Goal: Task Accomplishment & Management: Manage account settings

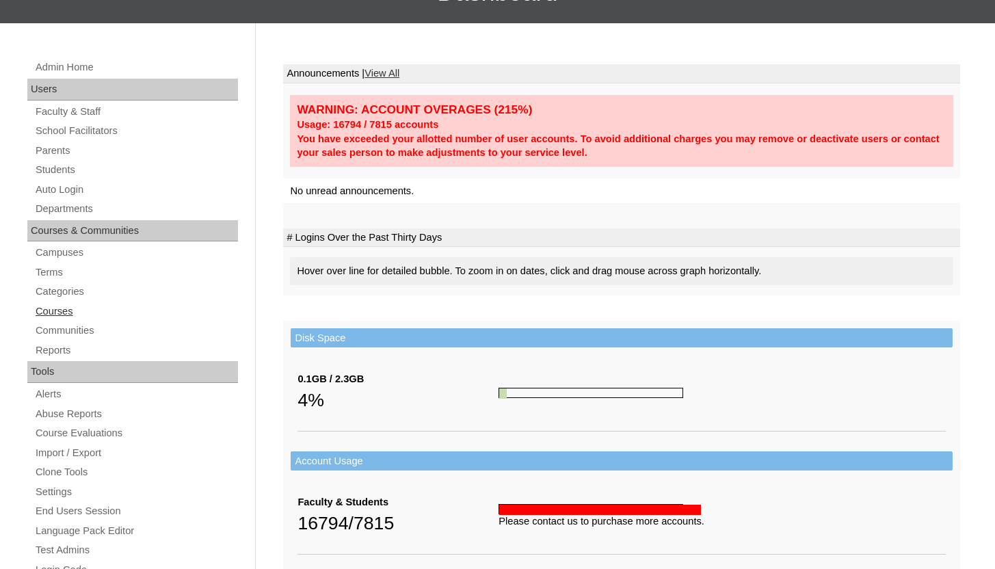
scroll to position [149, 0]
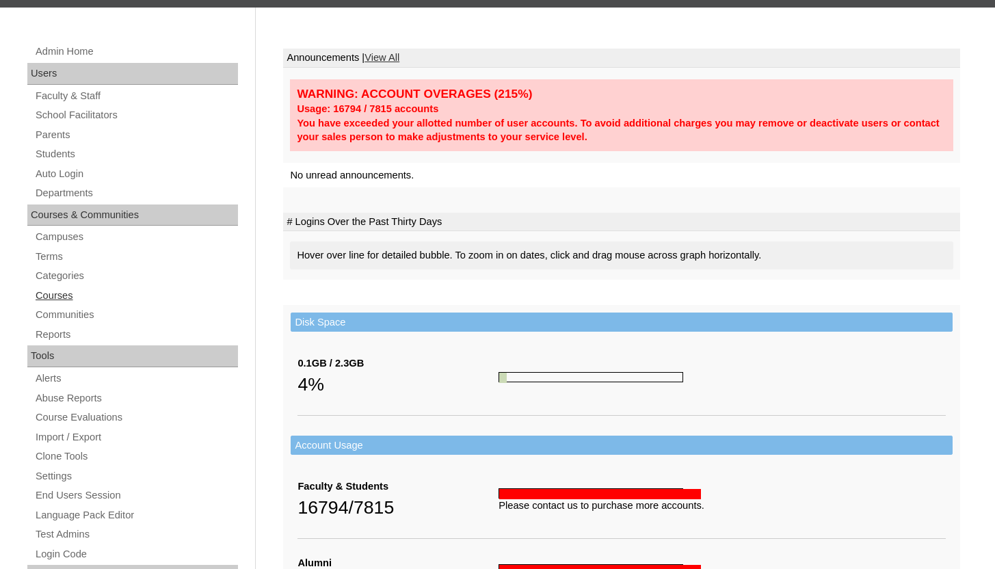
click at [87, 451] on link "Clone Tools" at bounding box center [136, 456] width 204 height 17
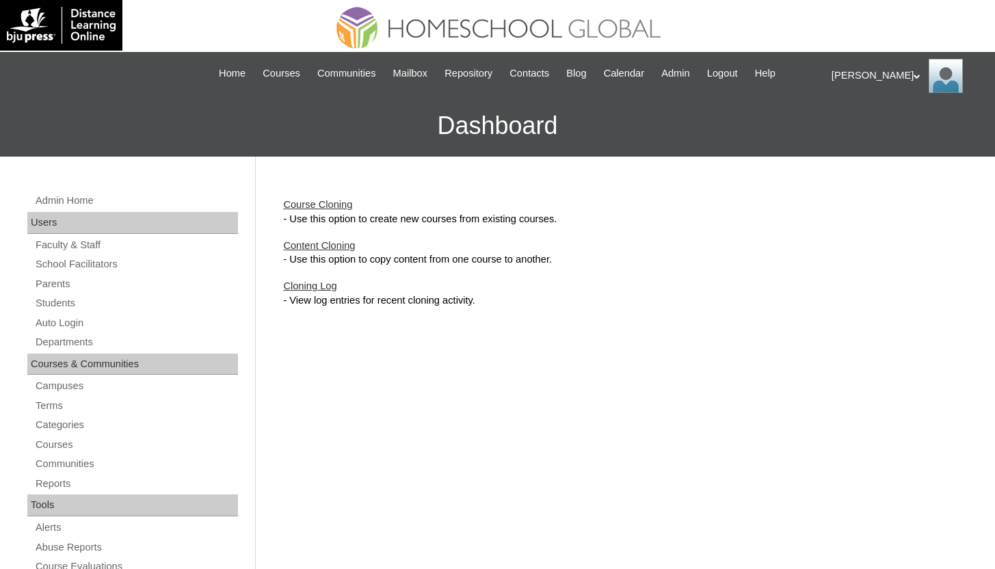
click at [335, 200] on link "Course Cloning" at bounding box center [317, 204] width 69 height 11
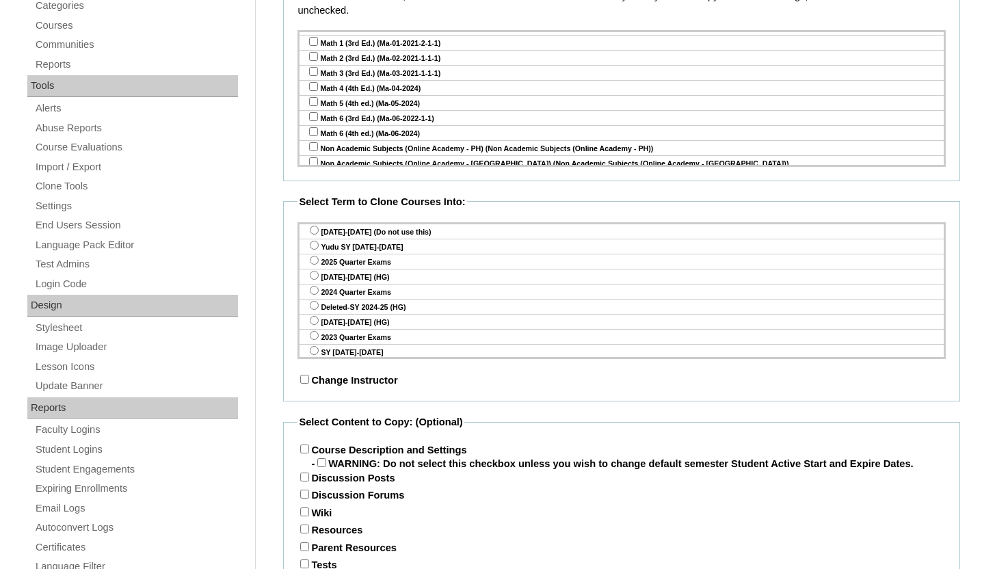
scroll to position [5212, 0]
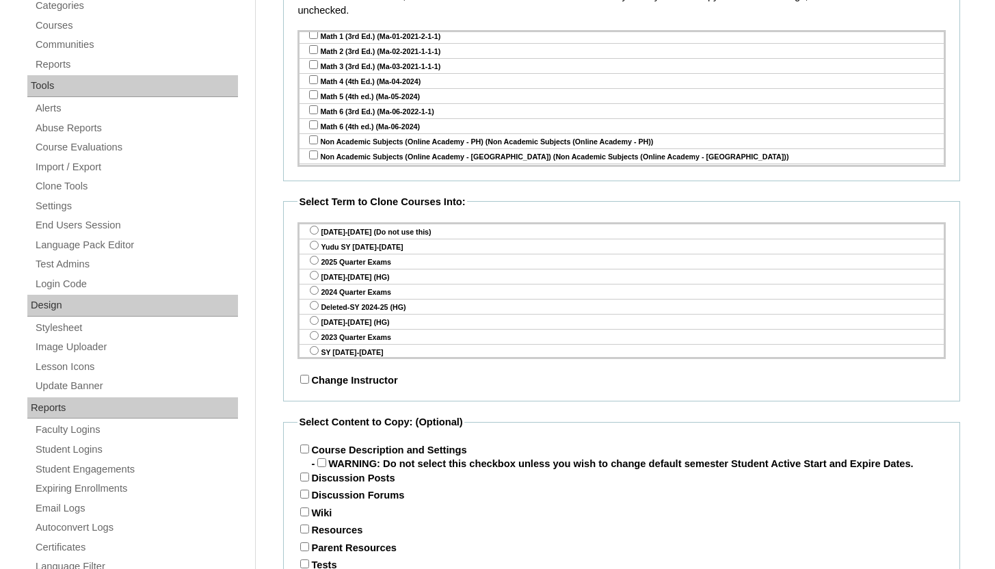
click at [314, 165] on input "checkbox" at bounding box center [313, 169] width 9 height 9
checkbox input "true"
click at [314, 245] on input "radio" at bounding box center [314, 245] width 9 height 9
radio input "true"
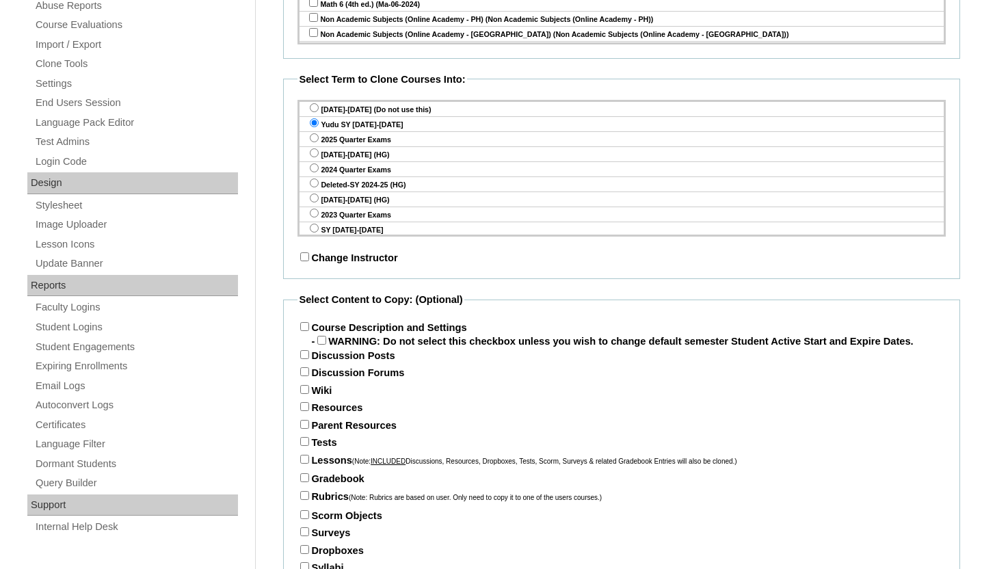
scroll to position [547, 0]
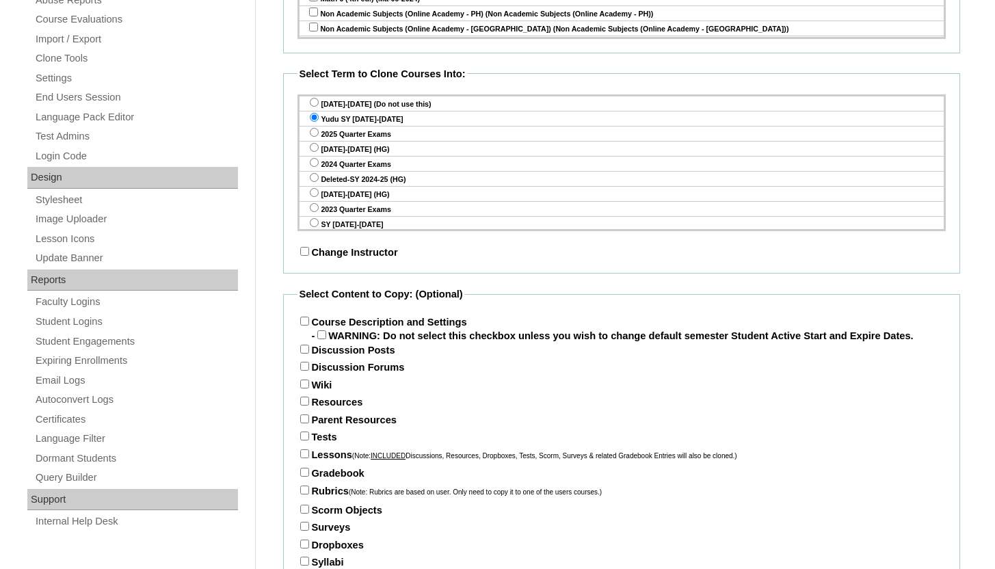
click at [301, 323] on input "Course Description and Settings" at bounding box center [304, 321] width 9 height 9
checkbox input "true"
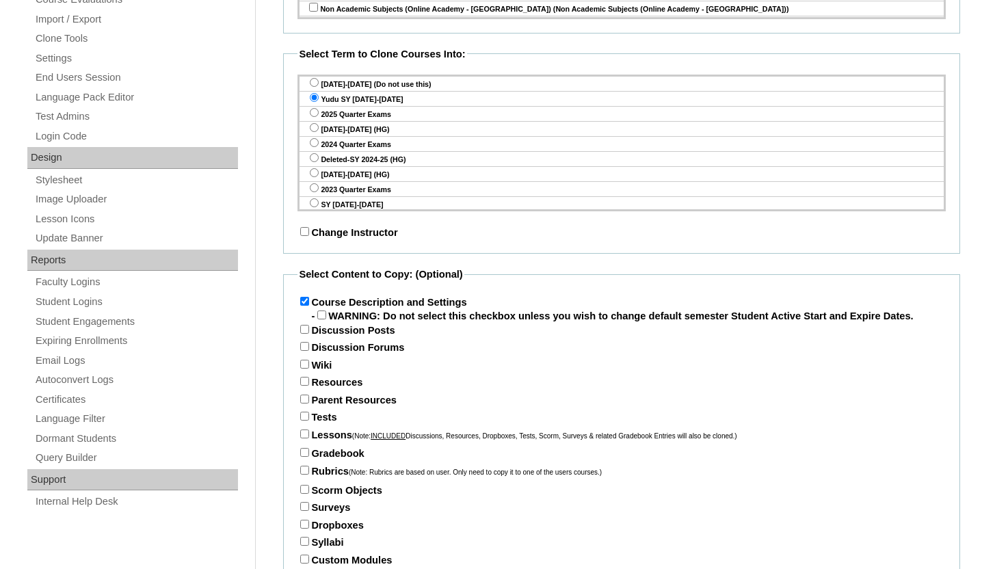
scroll to position [588, 0]
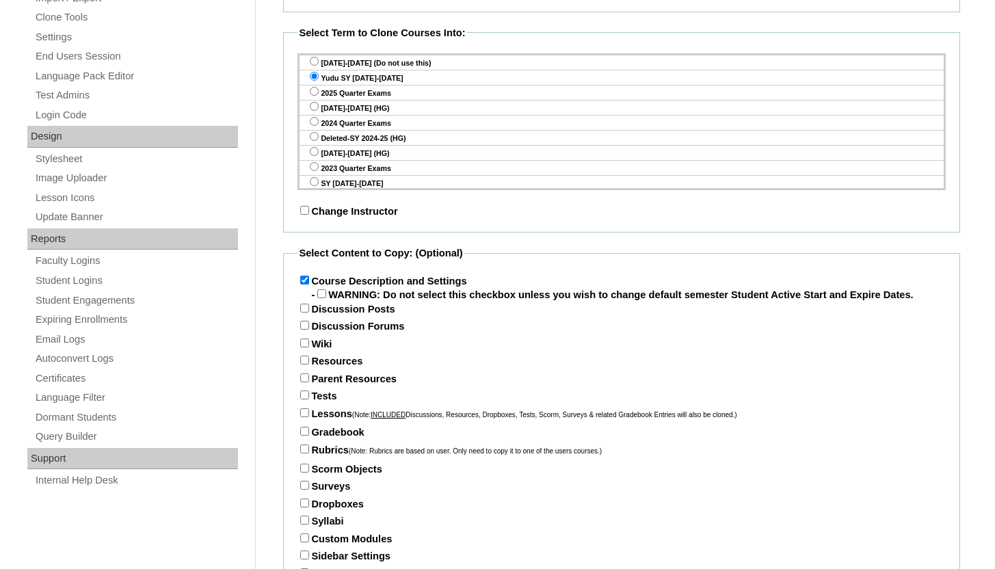
click at [303, 382] on input "Parent Resources" at bounding box center [304, 377] width 9 height 9
checkbox input "true"
click at [304, 399] on input "Tests" at bounding box center [304, 394] width 9 height 9
checkbox input "true"
click at [306, 417] on input "Lessons (Note: INCLUDED Discussions, Resources, Dropboxes, Tests, Scorm, Survey…" at bounding box center [304, 412] width 9 height 9
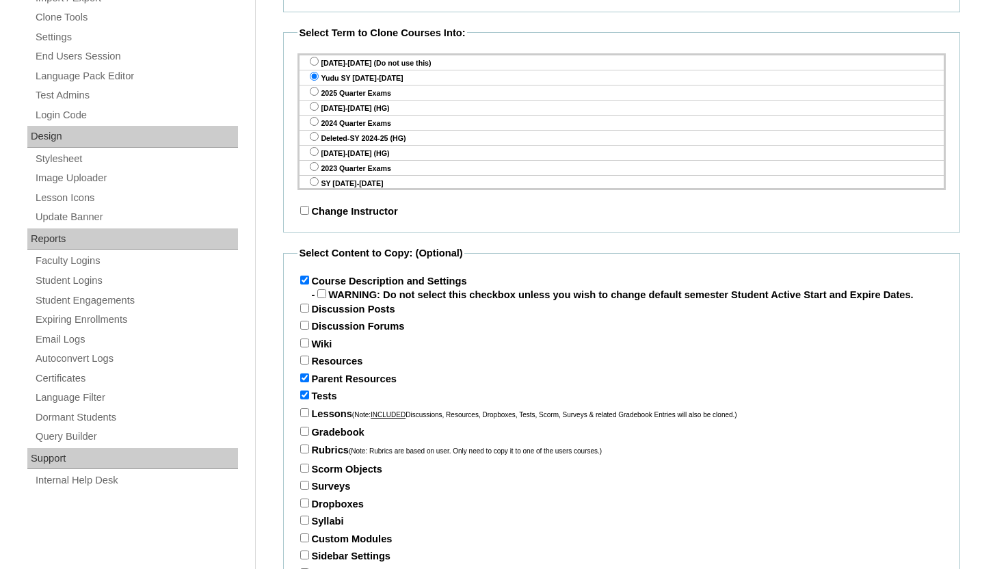
checkbox input "true"
click at [304, 435] on input "Gradebook" at bounding box center [304, 431] width 9 height 9
checkbox input "true"
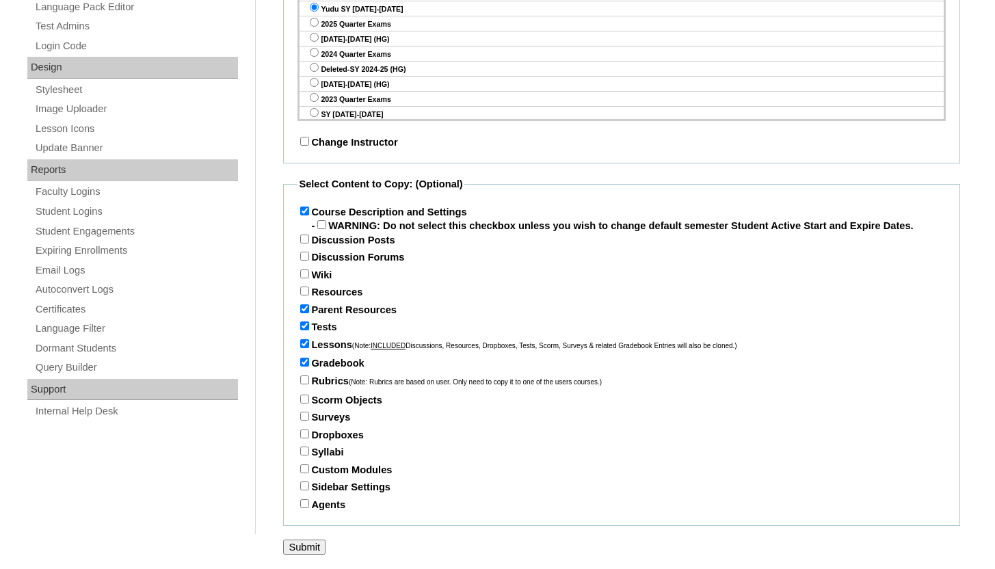
click at [304, 545] on input "Submit" at bounding box center [304, 546] width 42 height 15
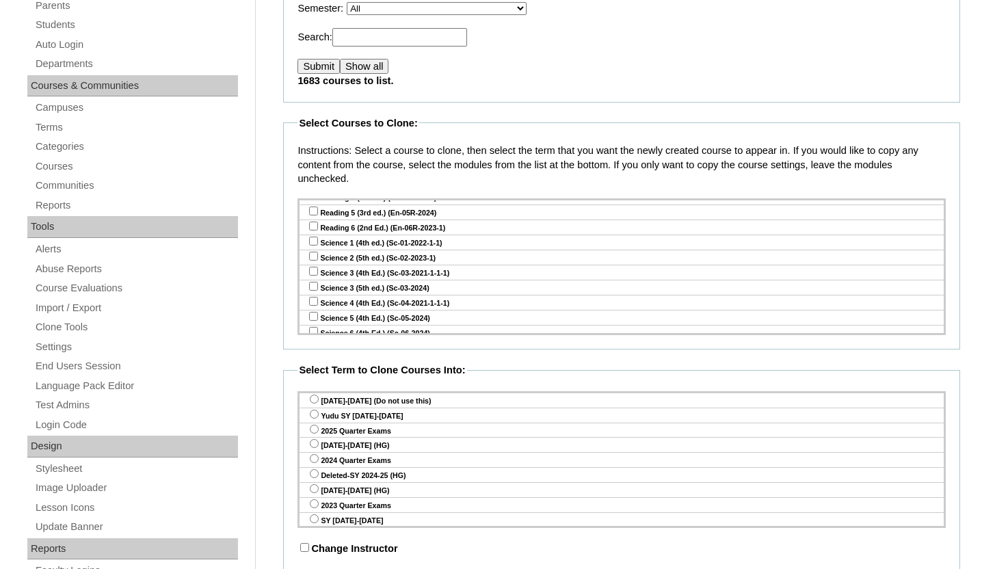
scroll to position [5623, 0]
click at [311, 418] on input "checkbox" at bounding box center [313, 422] width 9 height 9
checkbox input "true"
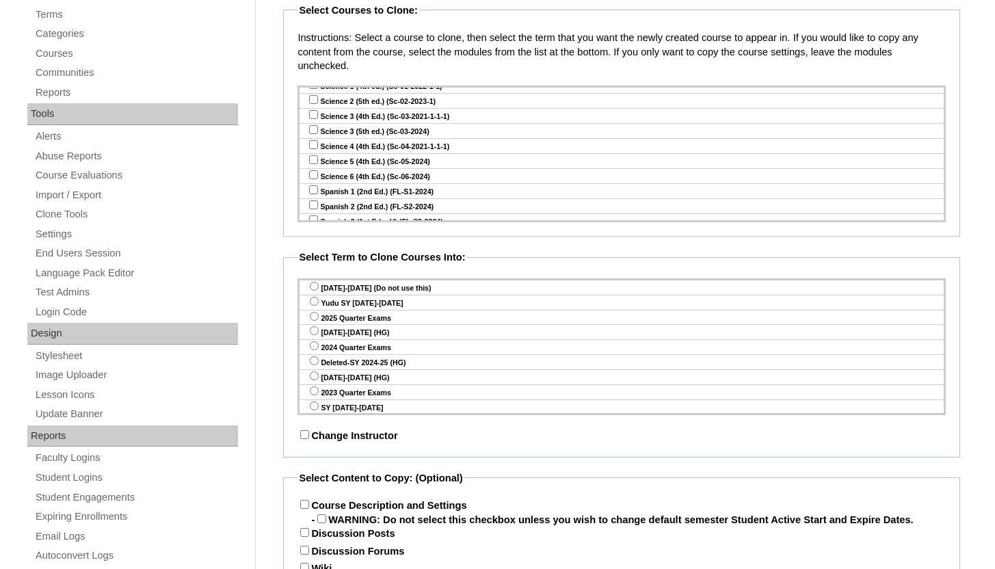
scroll to position [398, 0]
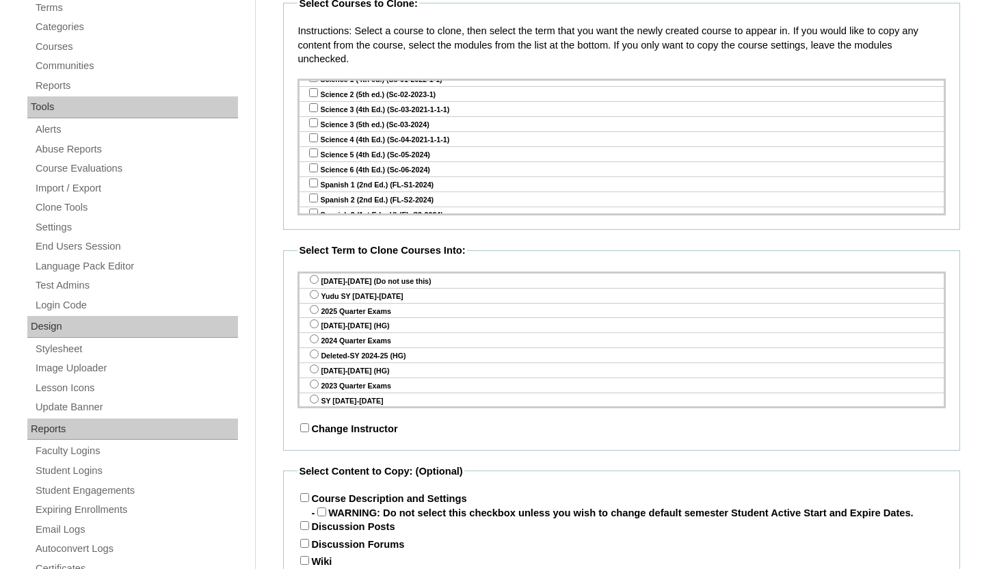
click at [313, 294] on input "radio" at bounding box center [314, 294] width 9 height 9
radio input "true"
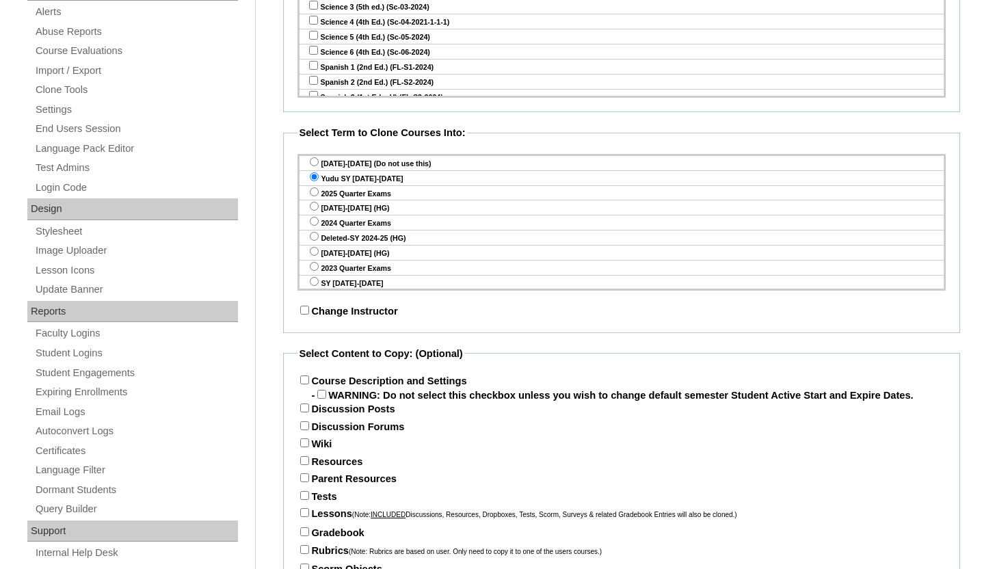
scroll to position [572, 0]
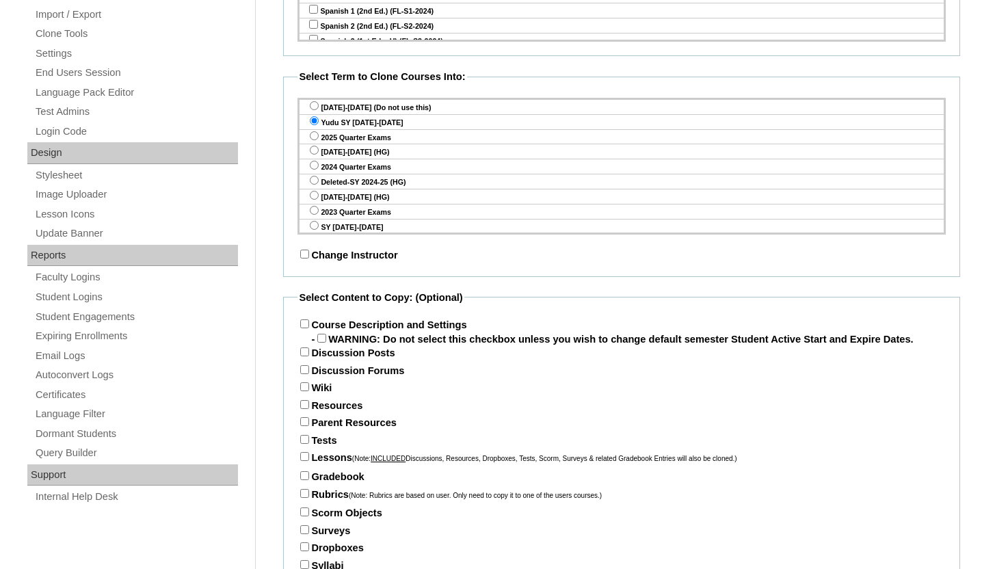
click at [306, 323] on input "Course Description and Settings" at bounding box center [304, 323] width 9 height 9
checkbox input "true"
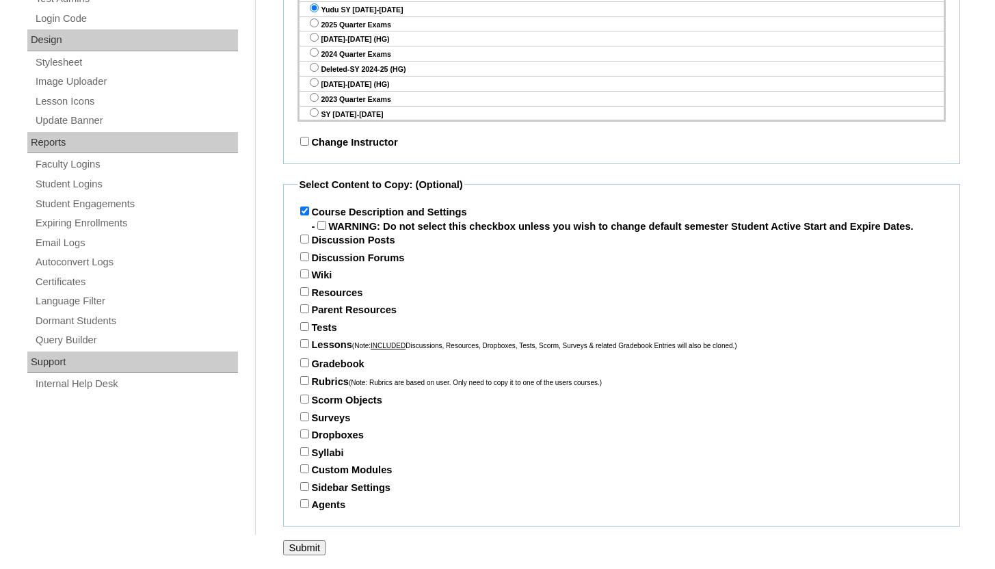
scroll to position [701, 0]
click at [308, 305] on input "Parent Resources" at bounding box center [304, 308] width 9 height 9
checkbox input "true"
click at [305, 325] on input "Tests" at bounding box center [304, 326] width 9 height 9
checkbox input "true"
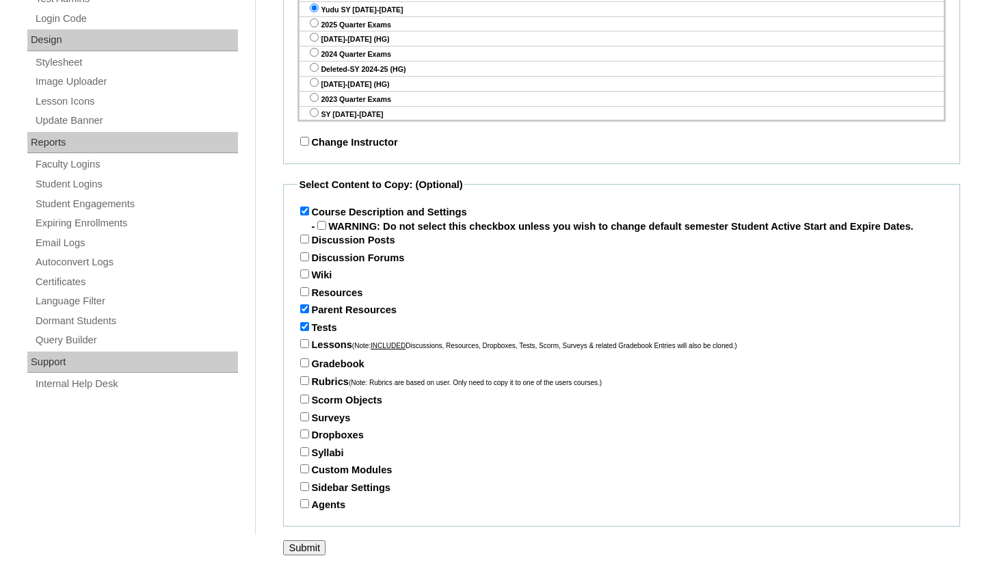
click at [304, 345] on input "Lessons (Note: INCLUDED Discussions, Resources, Dropboxes, Tests, Scorm, Survey…" at bounding box center [304, 343] width 9 height 9
checkbox input "true"
click at [304, 360] on input "Gradebook" at bounding box center [304, 362] width 9 height 9
checkbox input "true"
click at [304, 538] on form "Select Courses to Clone: Instructions: Select a course to clone, then select th…" at bounding box center [621, 132] width 677 height 845
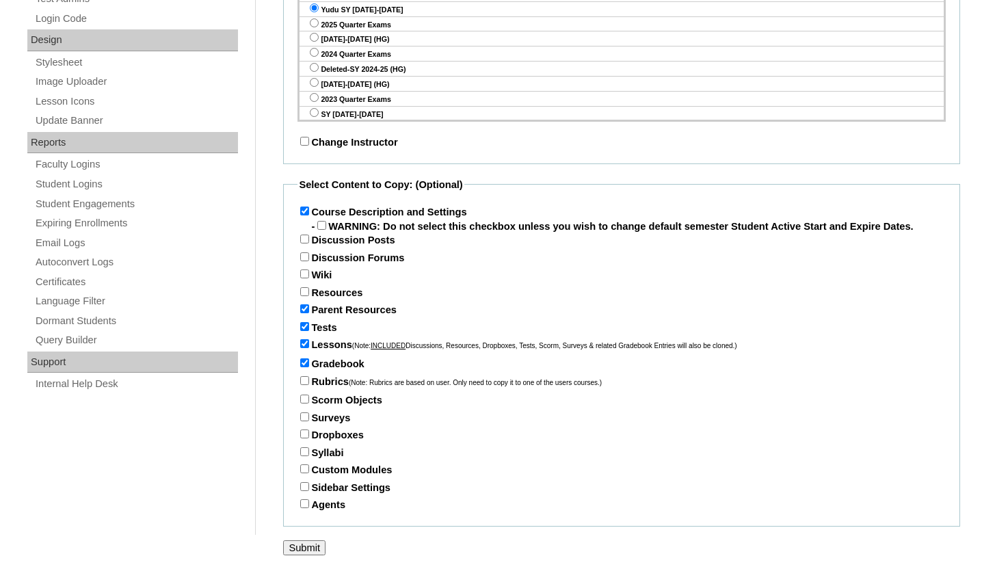
click at [299, 546] on input "Submit" at bounding box center [304, 547] width 42 height 15
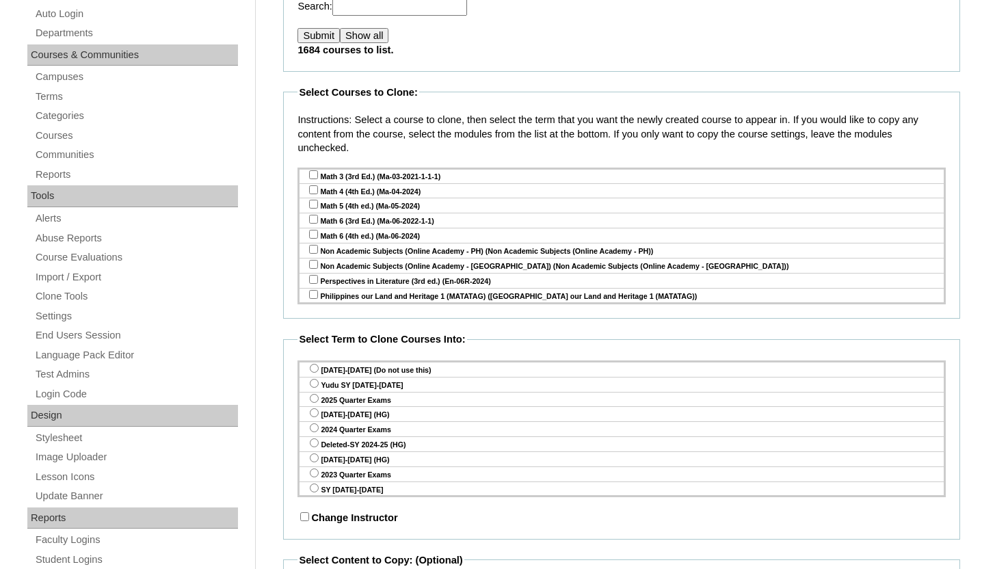
scroll to position [5272, 0]
click at [312, 363] on input "checkbox" at bounding box center [313, 367] width 9 height 9
checkbox input "true"
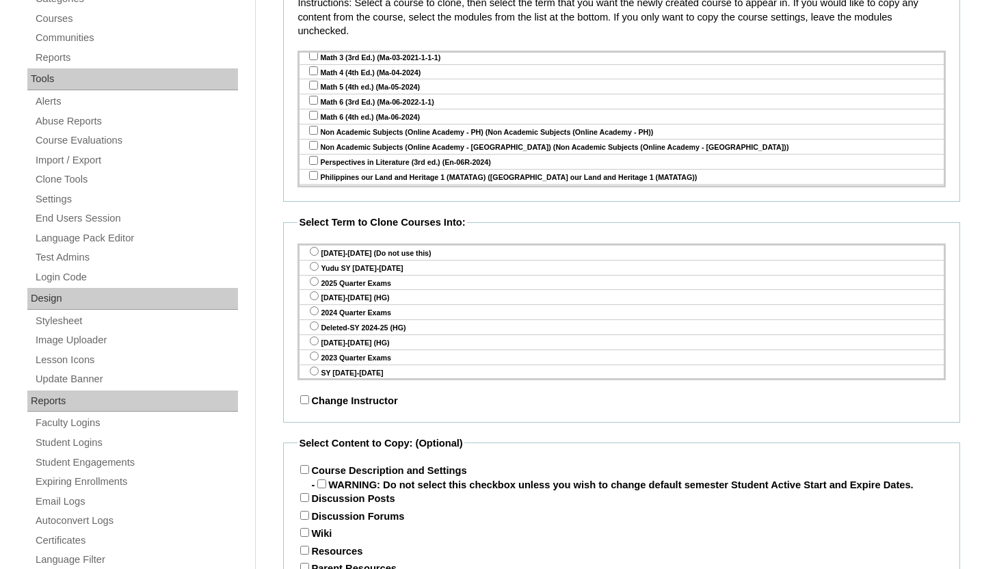
scroll to position [461, 0]
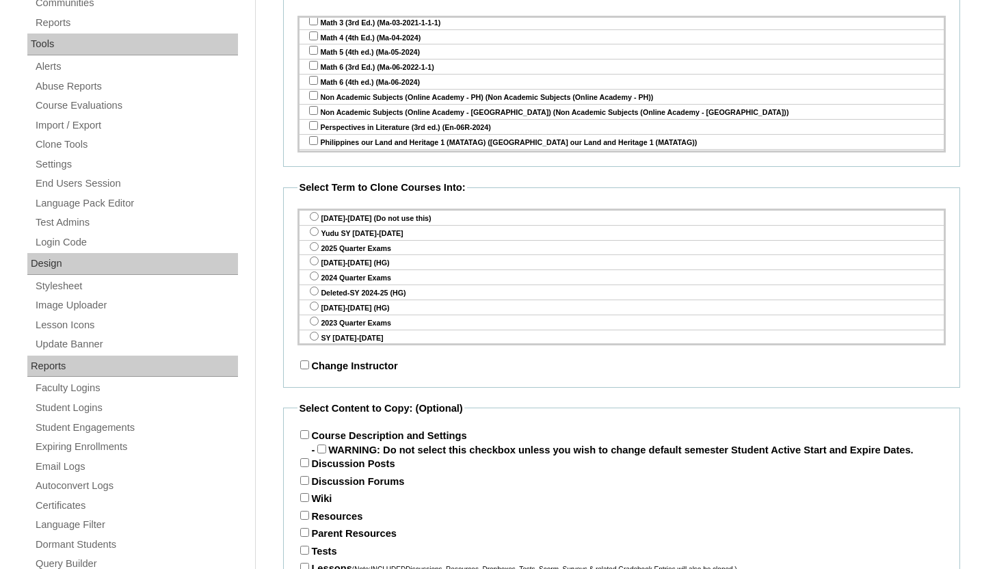
click at [312, 232] on input "radio" at bounding box center [314, 231] width 9 height 9
radio input "true"
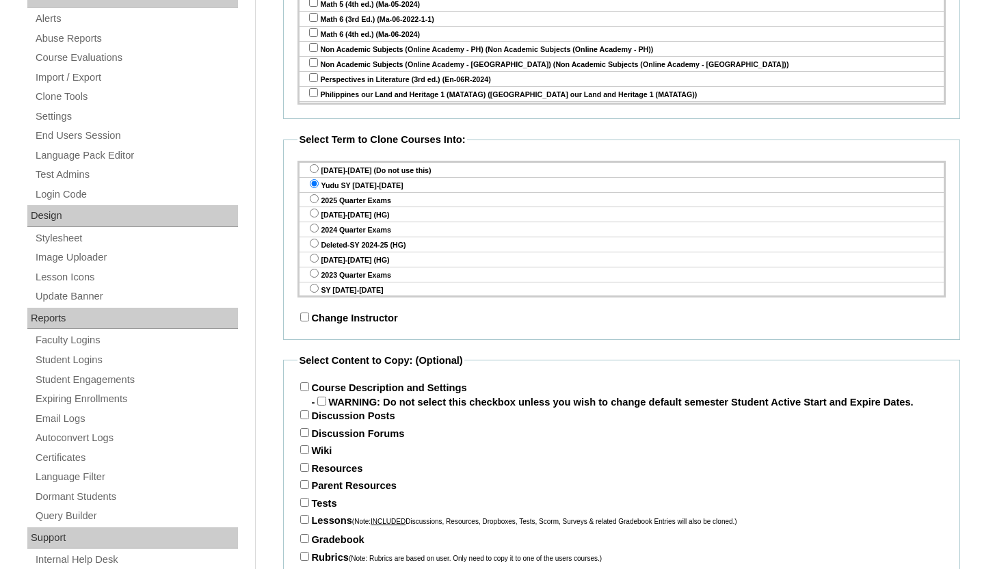
scroll to position [537, 0]
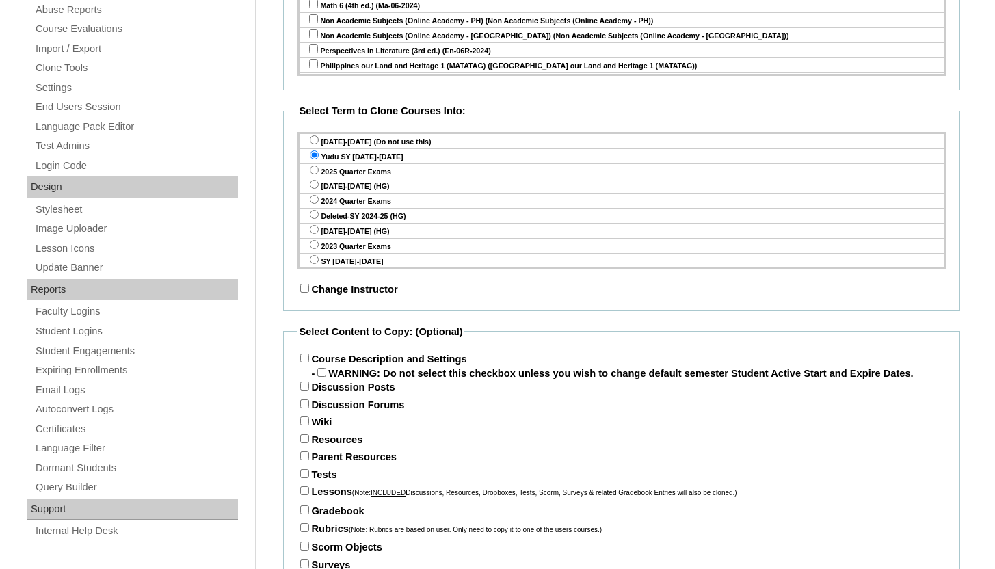
click at [301, 356] on input "Course Description and Settings" at bounding box center [304, 357] width 9 height 9
checkbox input "true"
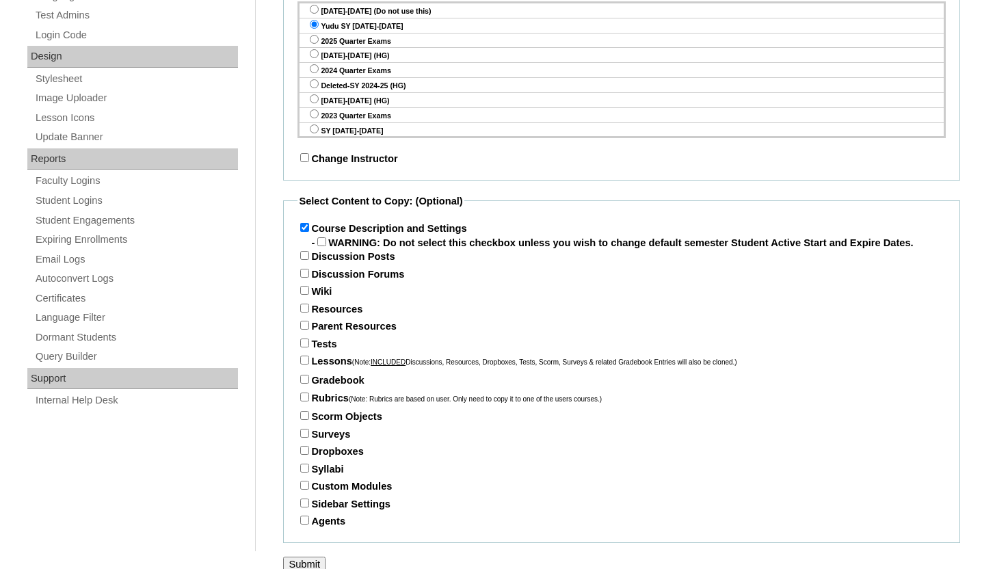
scroll to position [684, 0]
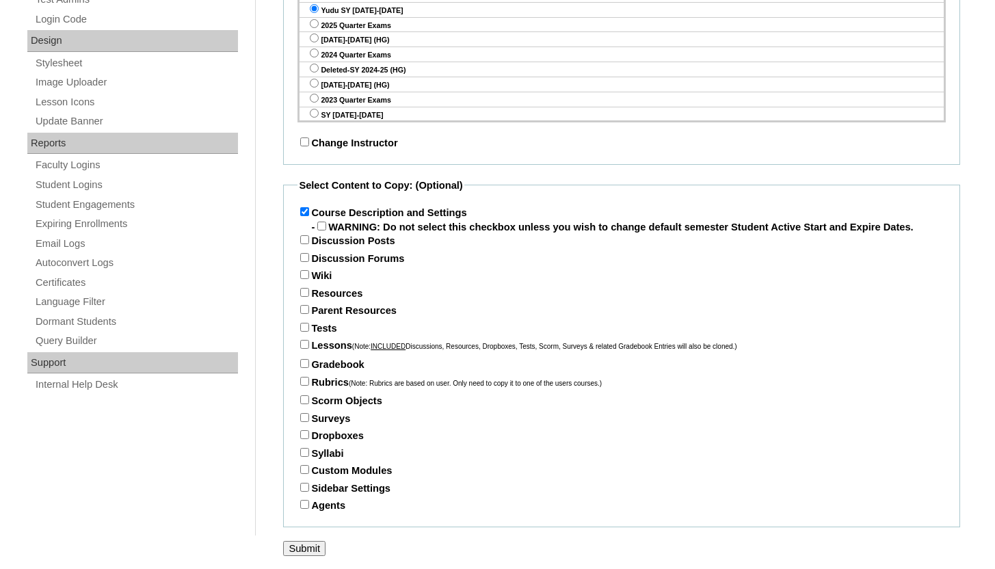
click at [304, 332] on input "Tests" at bounding box center [304, 327] width 9 height 9
checkbox input "true"
click at [303, 349] on input "Lessons (Note: INCLUDED Discussions, Resources, Dropboxes, Tests, Scorm, Survey…" at bounding box center [304, 344] width 9 height 9
checkbox input "true"
click at [303, 368] on input "Gradebook" at bounding box center [304, 363] width 9 height 9
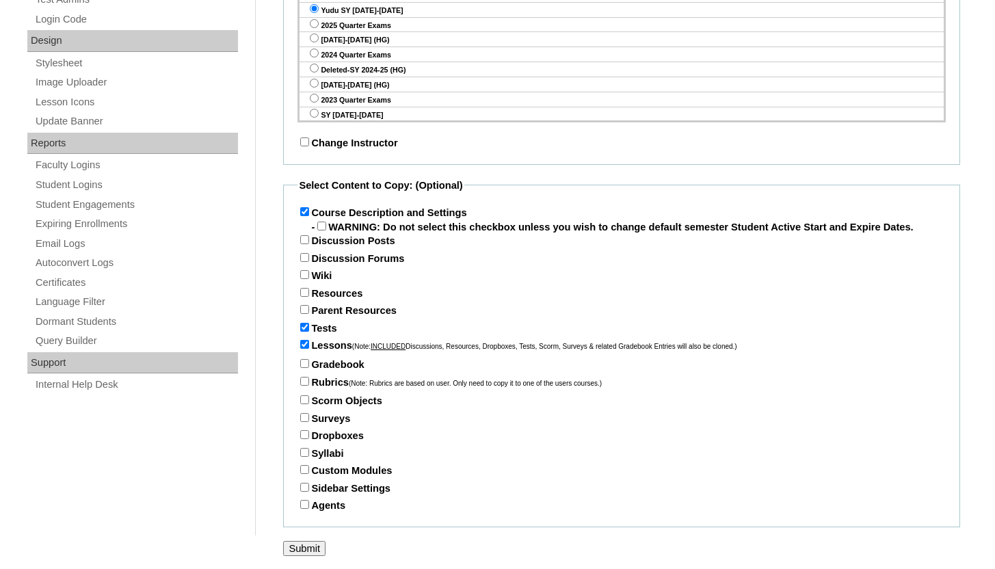
checkbox input "true"
click at [307, 556] on input "Submit" at bounding box center [304, 548] width 42 height 15
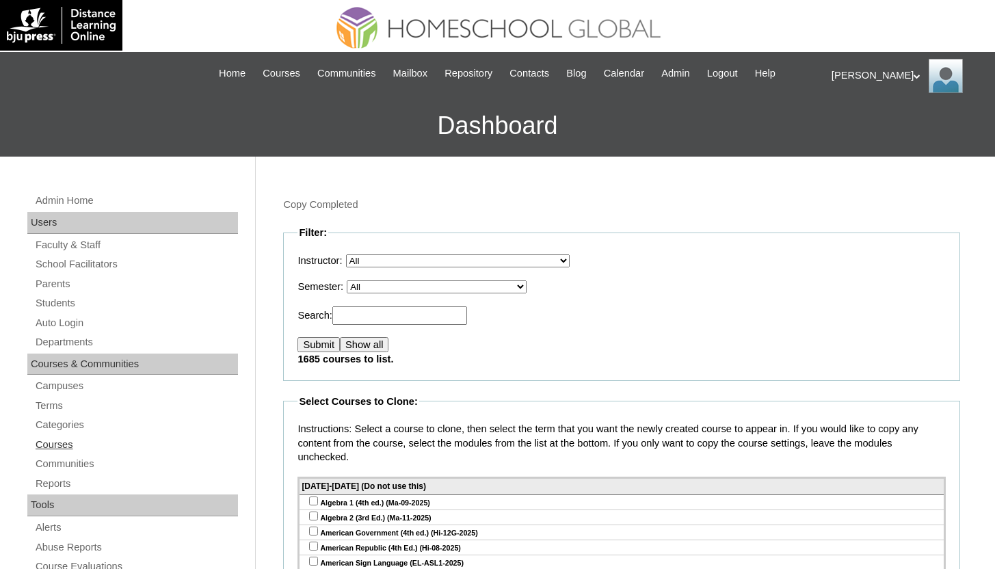
click at [64, 441] on link "Courses" at bounding box center [136, 444] width 204 height 17
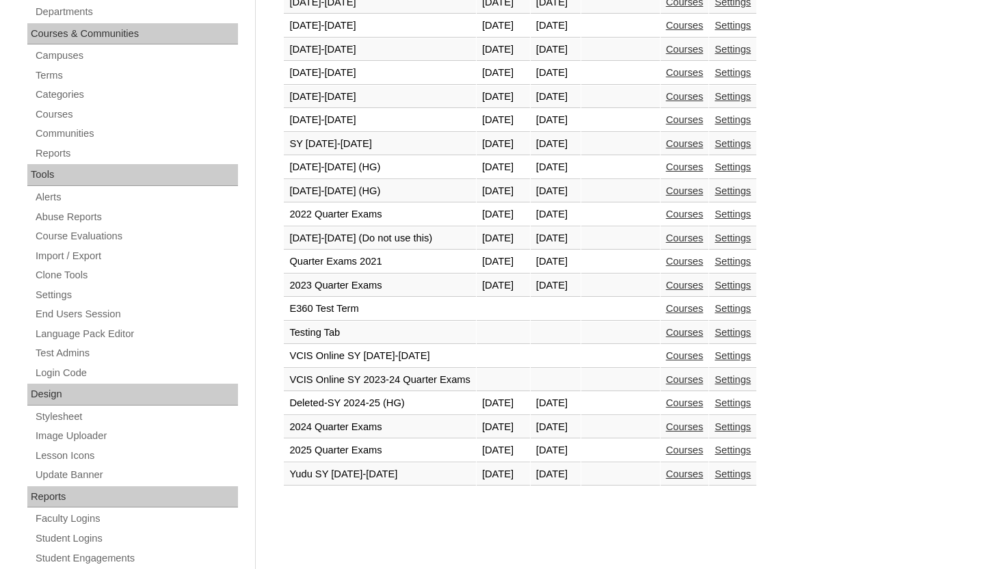
scroll to position [385, 0]
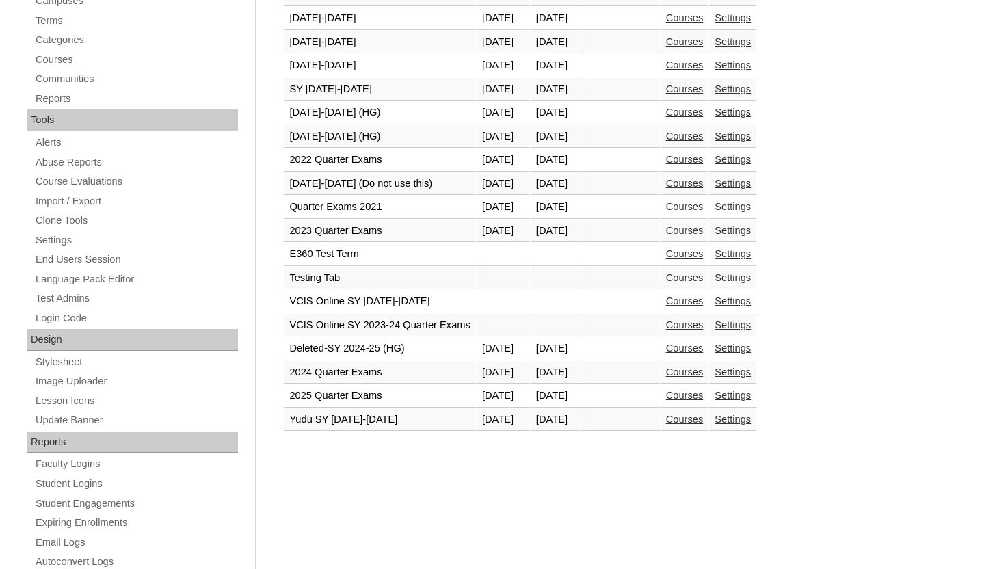
click at [703, 418] on link "Courses" at bounding box center [685, 419] width 38 height 11
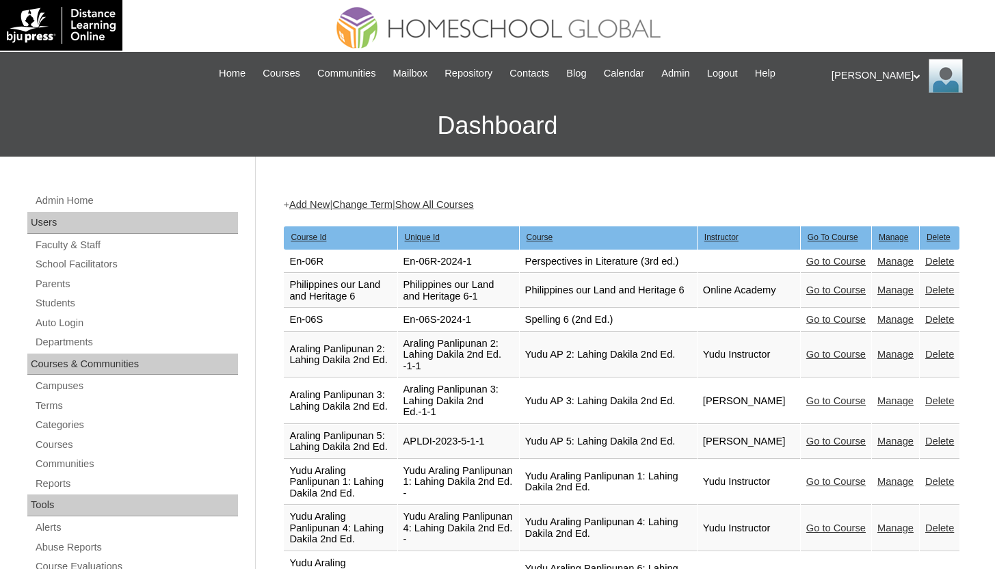
click at [891, 265] on link "Manage" at bounding box center [895, 261] width 36 height 11
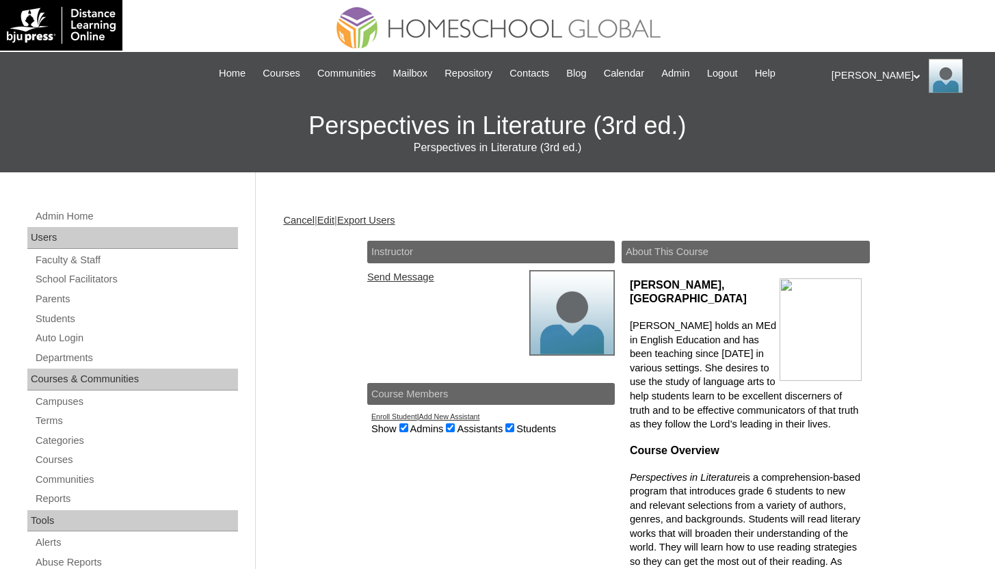
click at [328, 222] on link "Edit" at bounding box center [325, 220] width 17 height 11
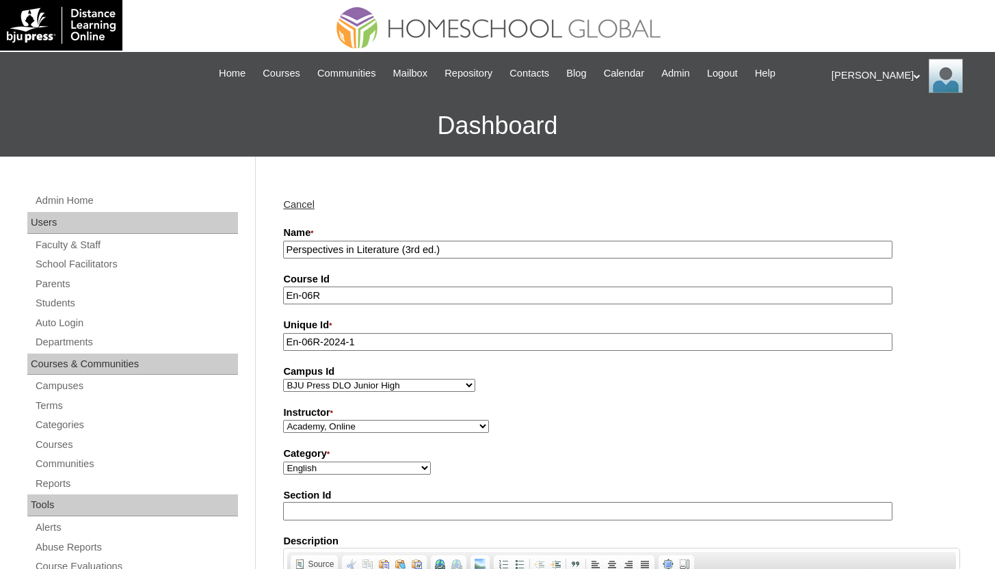
click at [289, 252] on input "Perspectives in Literature (3rd ed.)" at bounding box center [587, 250] width 609 height 18
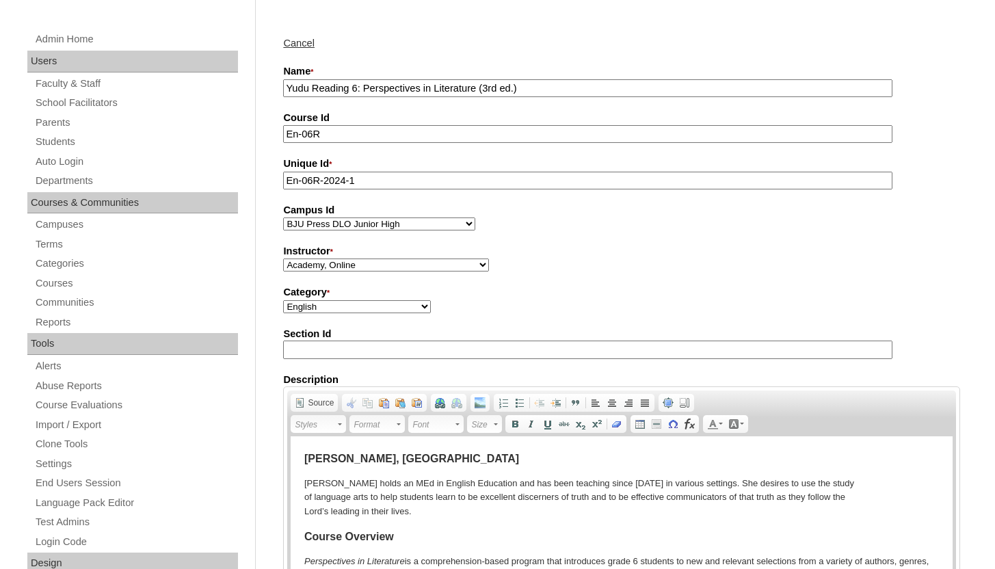
scroll to position [306, 0]
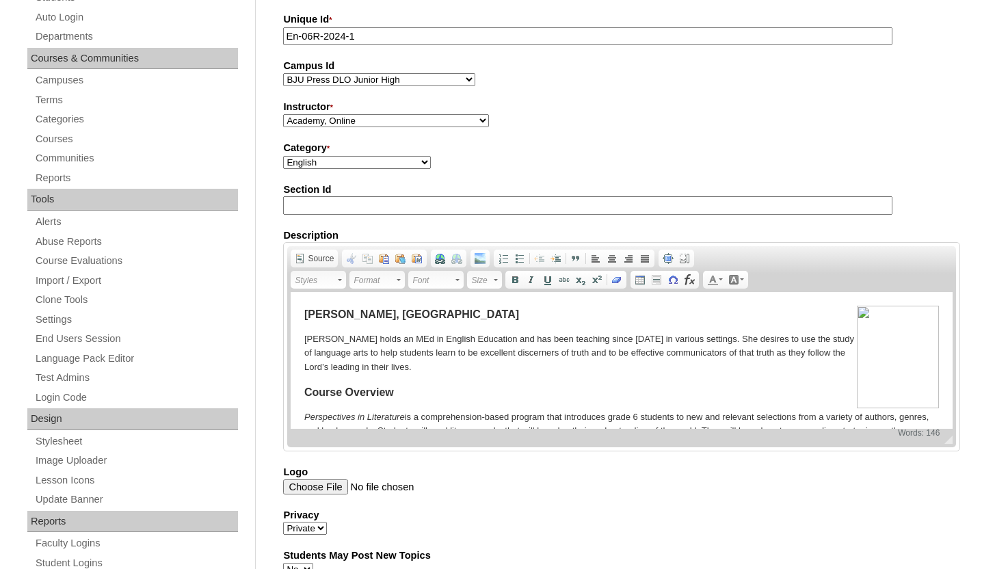
type input "Yudu Reading 6: Perspectives in Literature (3rd ed.)"
click at [375, 126] on select "Academy, Online Admin, Learning Plus ADMIN 6, DLO [PERSON_NAME], [PERSON_NAME] …" at bounding box center [386, 120] width 206 height 13
select select "41711"
click at [283, 115] on select "Academy, Online Admin, Learning Plus ADMIN 6, DLO [PERSON_NAME], [PERSON_NAME] …" at bounding box center [386, 120] width 206 height 13
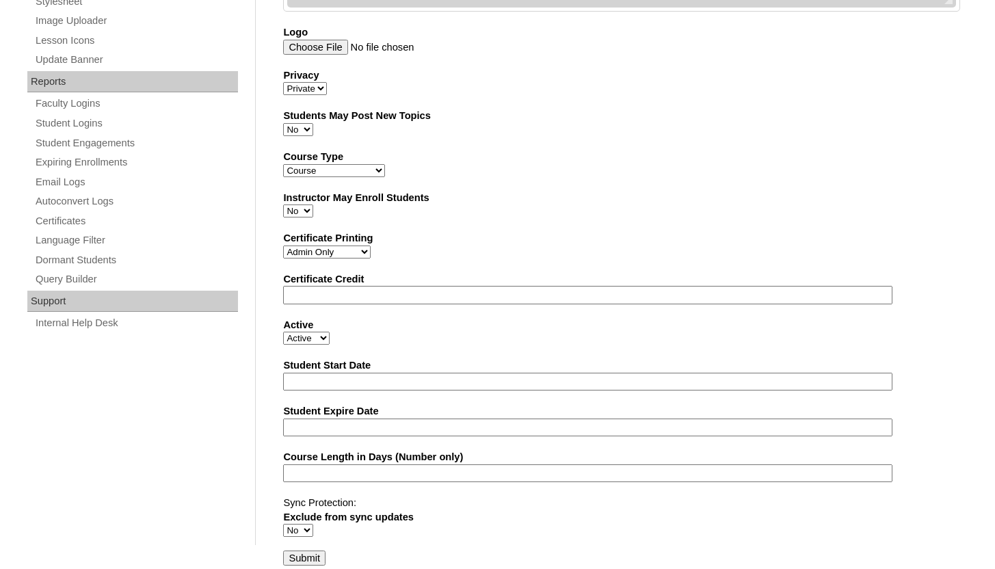
scroll to position [759, 0]
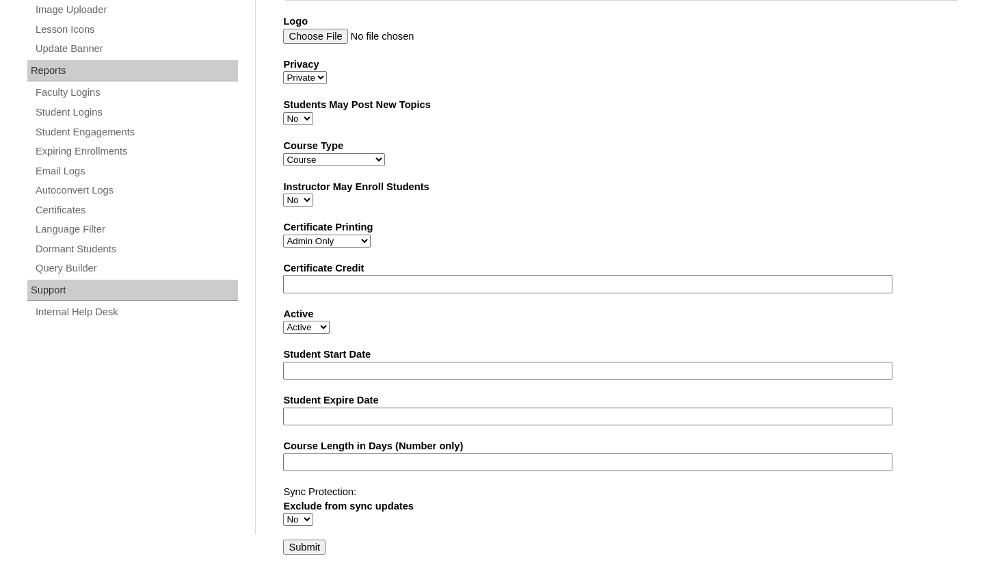
click at [306, 542] on input "Submit" at bounding box center [304, 546] width 42 height 15
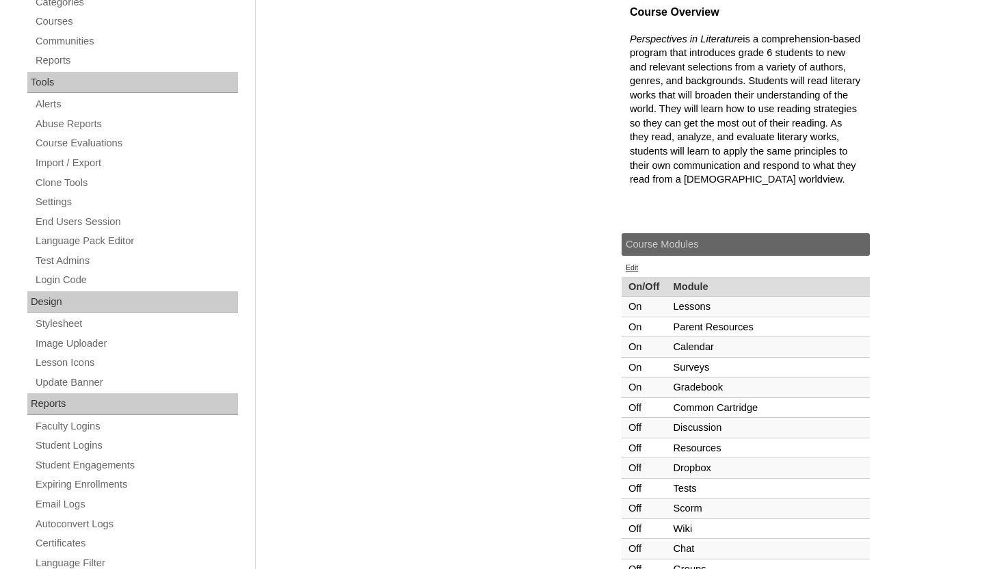
scroll to position [241, 0]
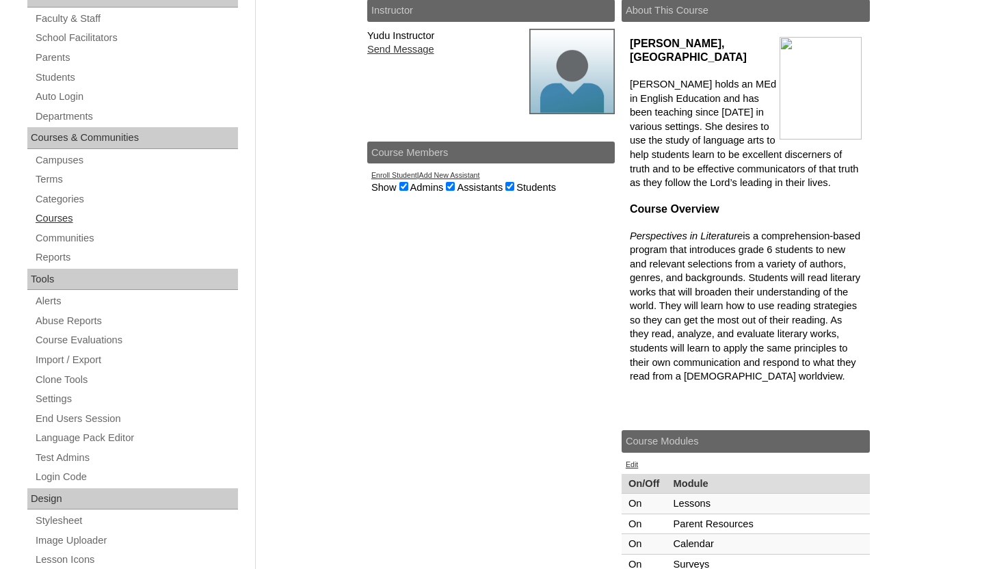
click at [65, 224] on link "Courses" at bounding box center [136, 218] width 204 height 17
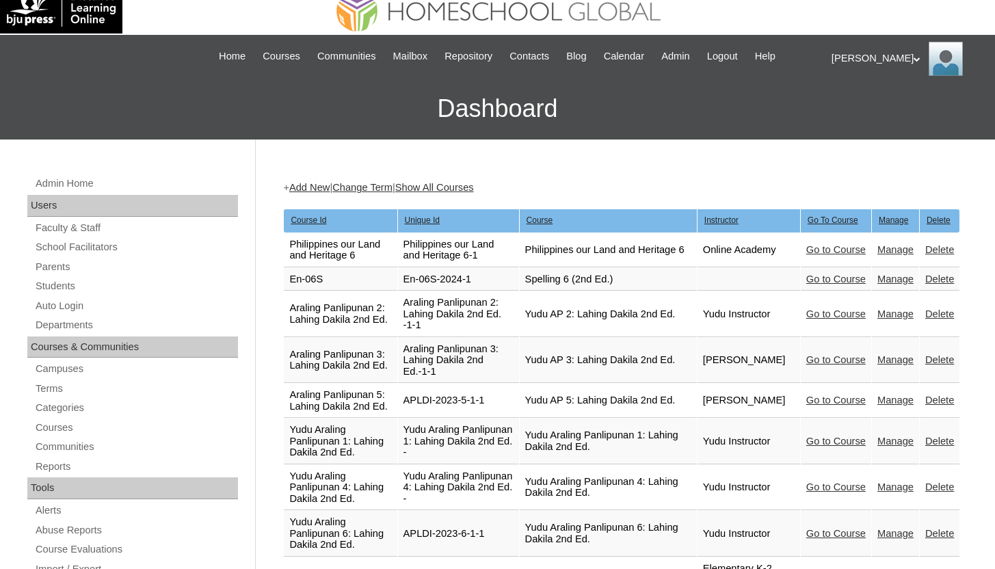
scroll to position [22, 0]
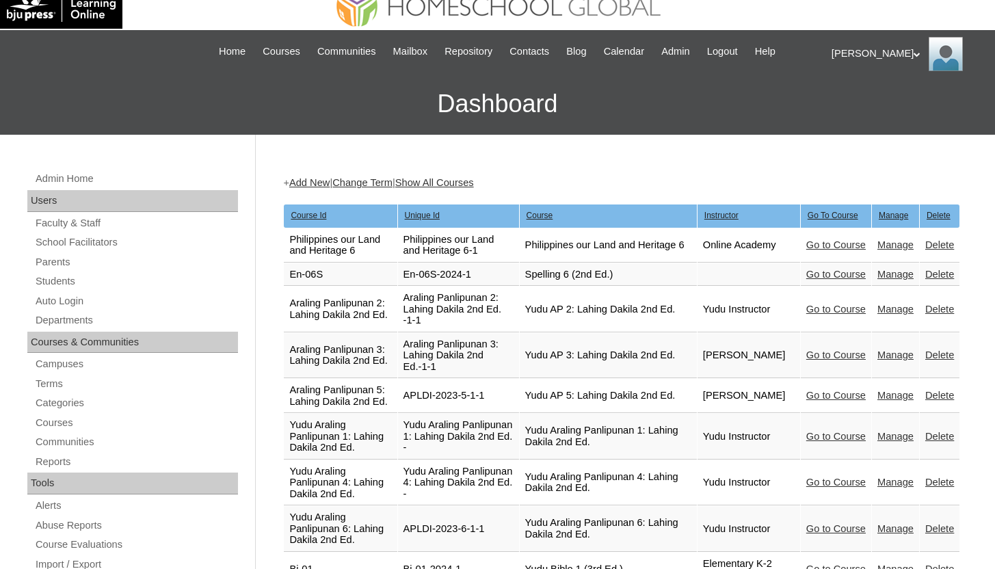
click at [842, 244] on link "Go to Course" at bounding box center [835, 244] width 59 height 11
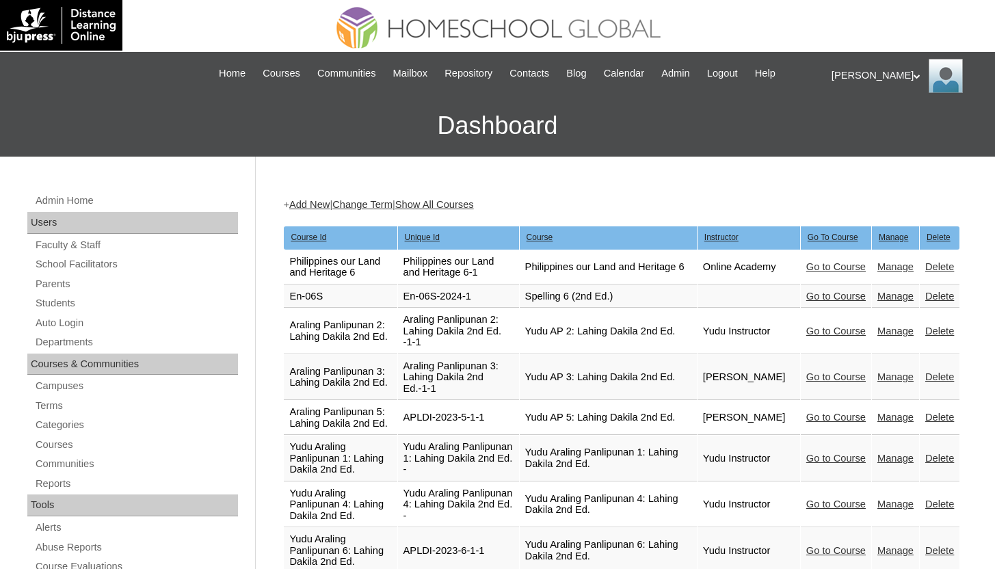
scroll to position [22, 0]
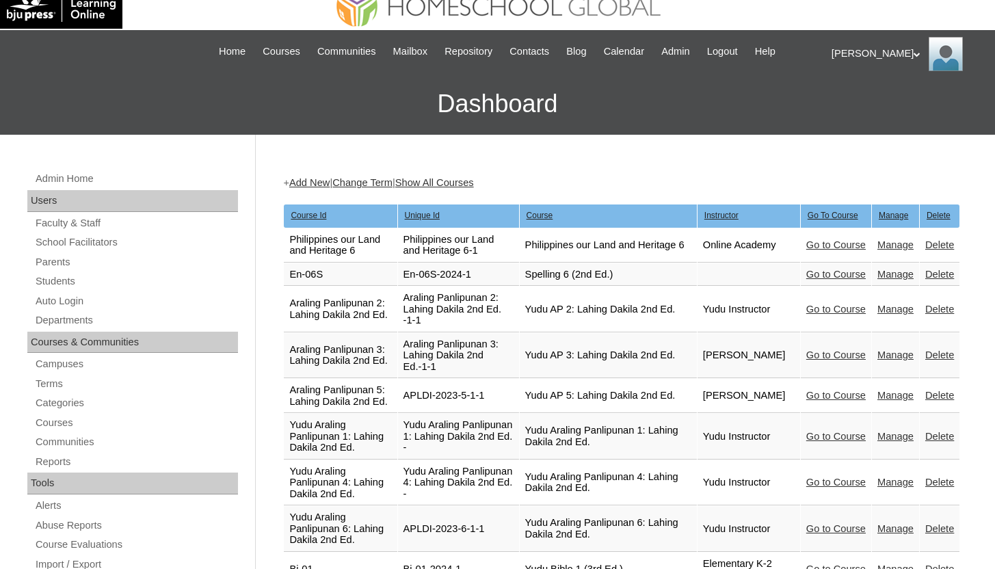
click at [892, 243] on link "Manage" at bounding box center [895, 244] width 36 height 11
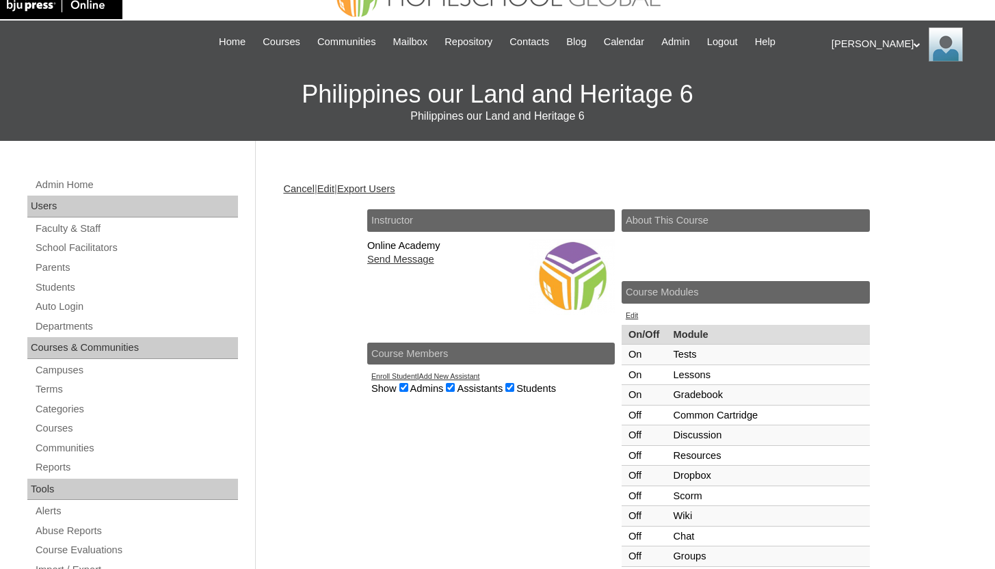
scroll to position [54, 0]
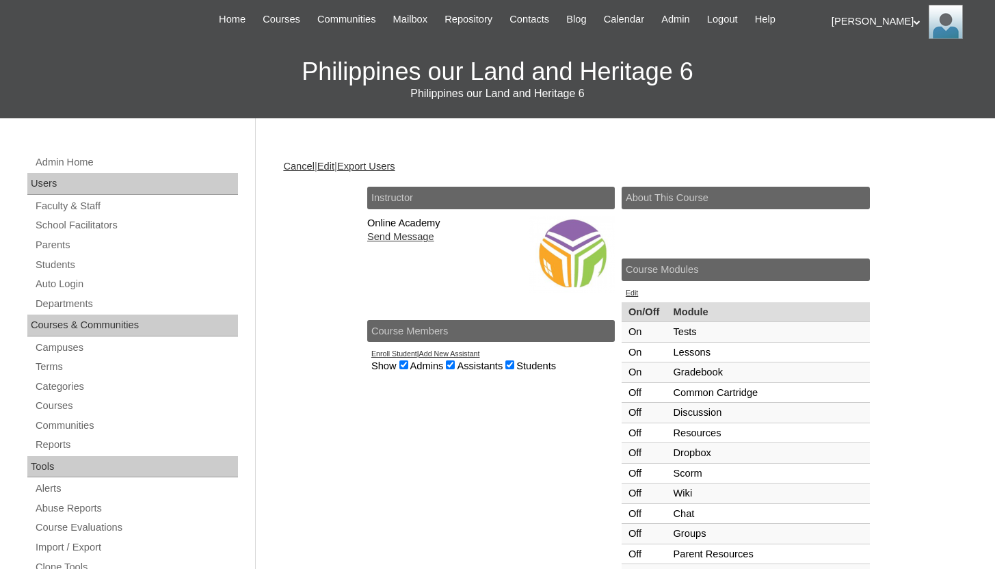
click at [331, 167] on link "Edit" at bounding box center [325, 166] width 17 height 11
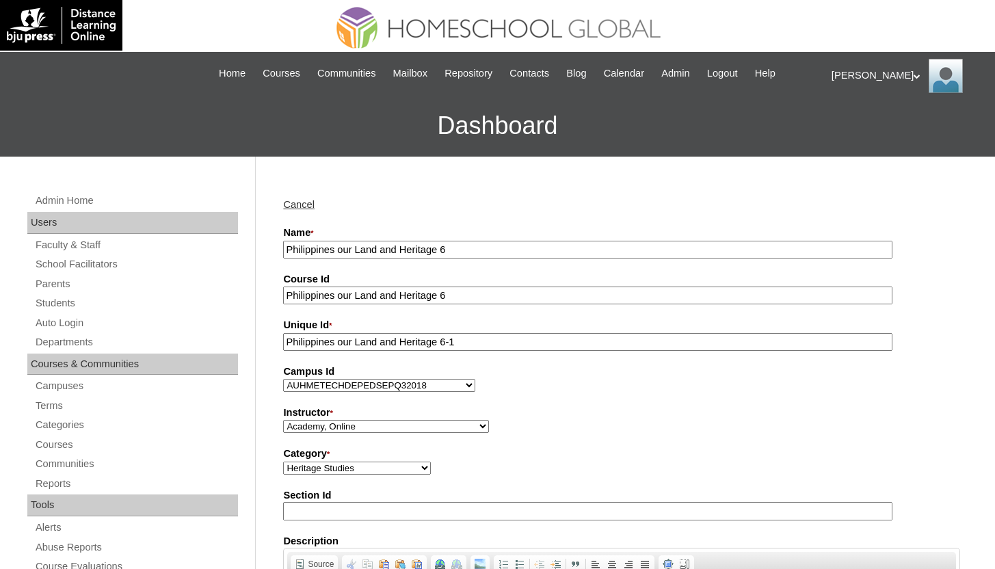
click at [286, 251] on input "Philippines our Land and Heritage 6" at bounding box center [587, 250] width 609 height 18
type input "Yudu [GEOGRAPHIC_DATA] our Land and Heritage 6"
click at [286, 291] on input "Philippines our Land and Heritage 6" at bounding box center [587, 295] width 609 height 18
type input "Yudu [GEOGRAPHIC_DATA] our Land and Heritage 6"
click at [286, 340] on input "Philippines our Land and Heritage 6-1" at bounding box center [587, 342] width 609 height 18
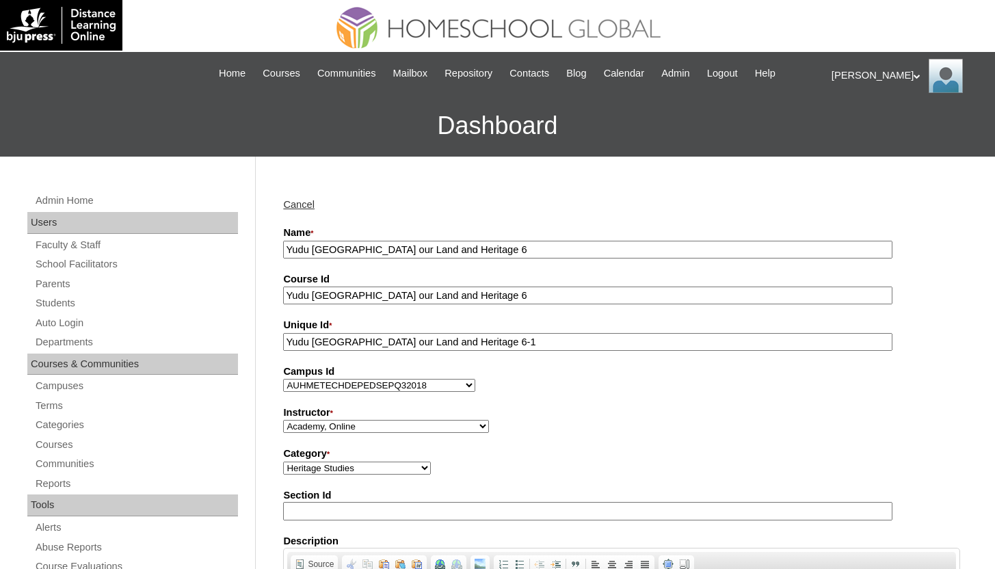
type input "Yudu Philippines our Land and Heritage 6-1"
click at [327, 418] on label "Instructor *" at bounding box center [621, 412] width 677 height 15
click at [327, 420] on select "Academy, Online Admin, Learning Plus ADMIN 6, DLO Beltran, Anna Charlene, VCISA…" at bounding box center [386, 426] width 206 height 13
click at [339, 427] on select "Academy, Online Admin, Learning Plus ADMIN 6, DLO Beltran, Anna Charlene, VCISA…" at bounding box center [386, 426] width 206 height 13
select select "41711"
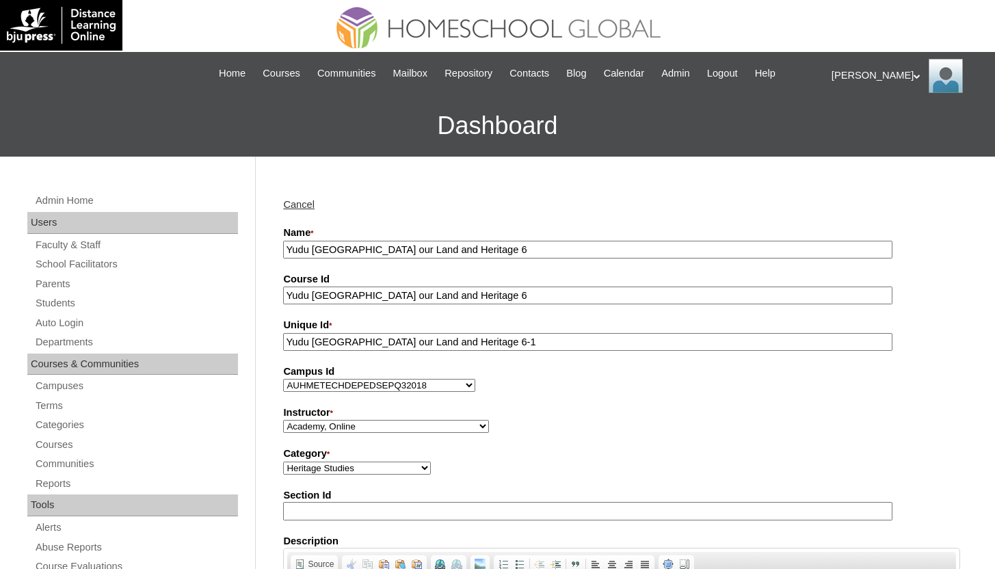
click at [283, 420] on select "Academy, Online Admin, Learning Plus ADMIN 6, DLO Beltran, Anna Charlene, VCISA…" at bounding box center [386, 426] width 206 height 13
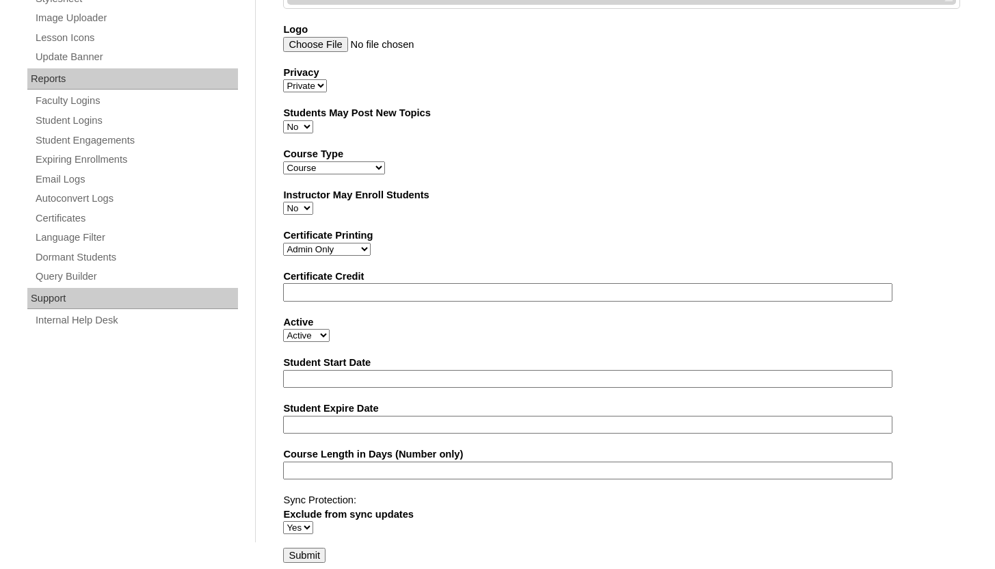
scroll to position [759, 0]
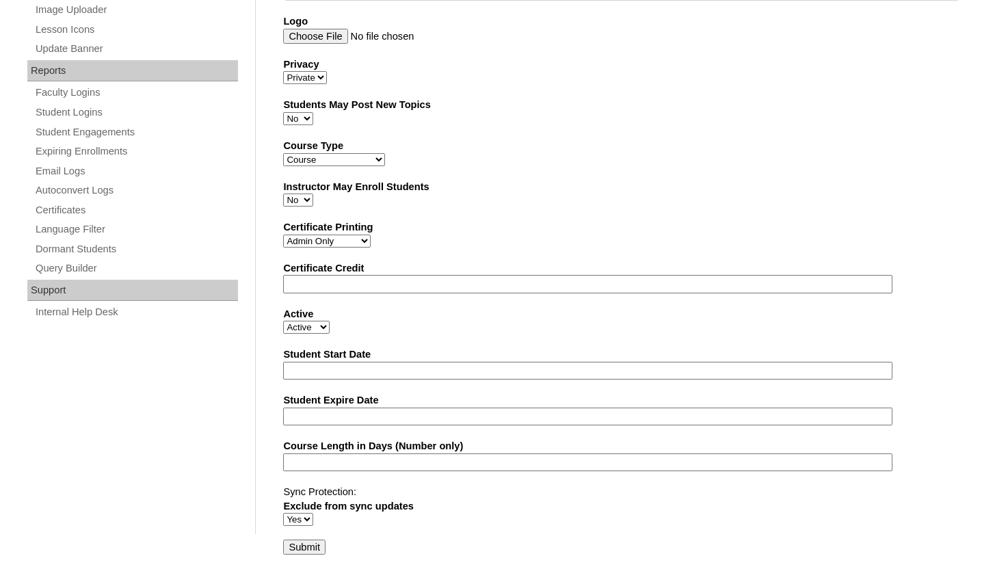
click at [289, 548] on input "Submit" at bounding box center [304, 546] width 42 height 15
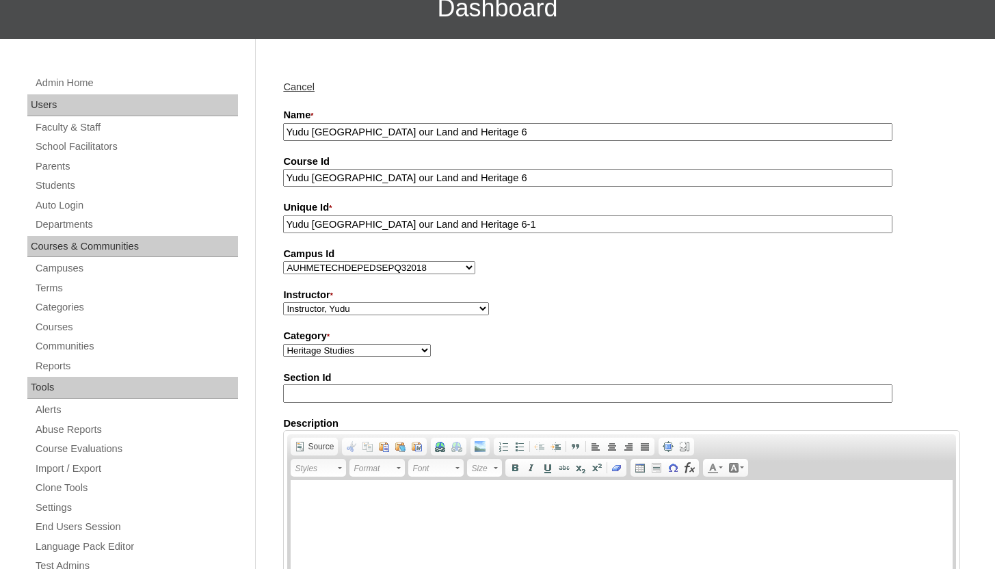
scroll to position [0, 0]
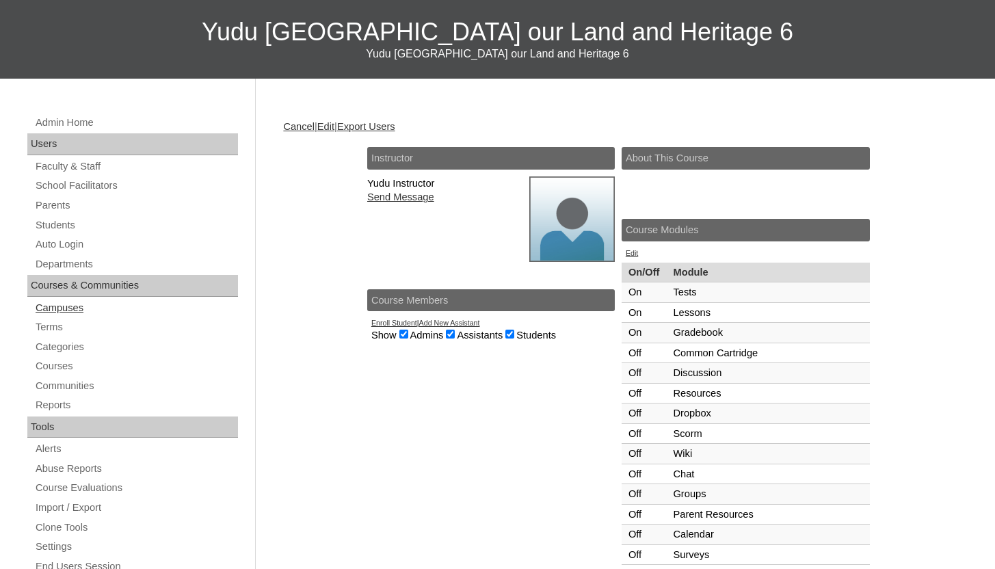
scroll to position [118, 0]
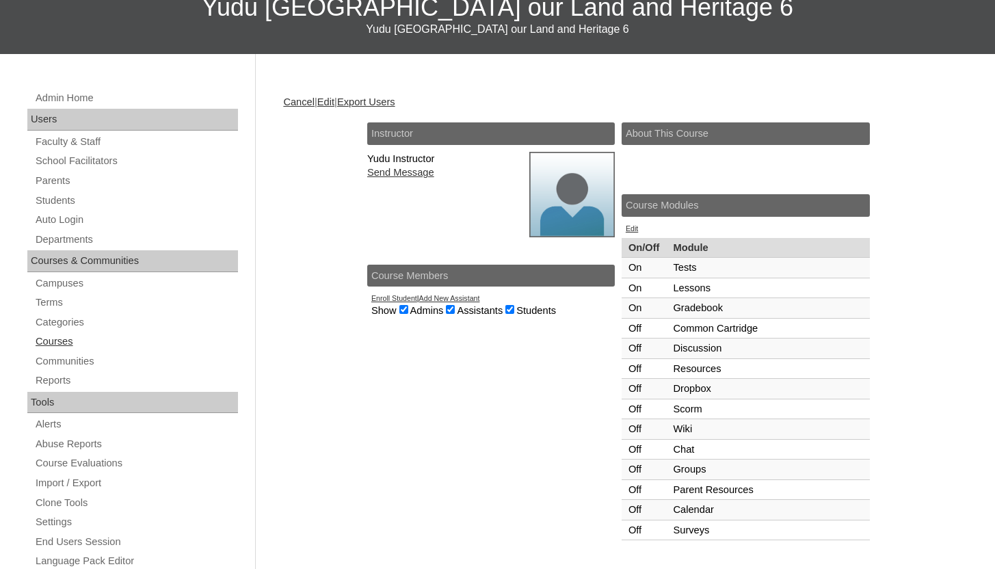
click at [55, 336] on link "Courses" at bounding box center [136, 341] width 204 height 17
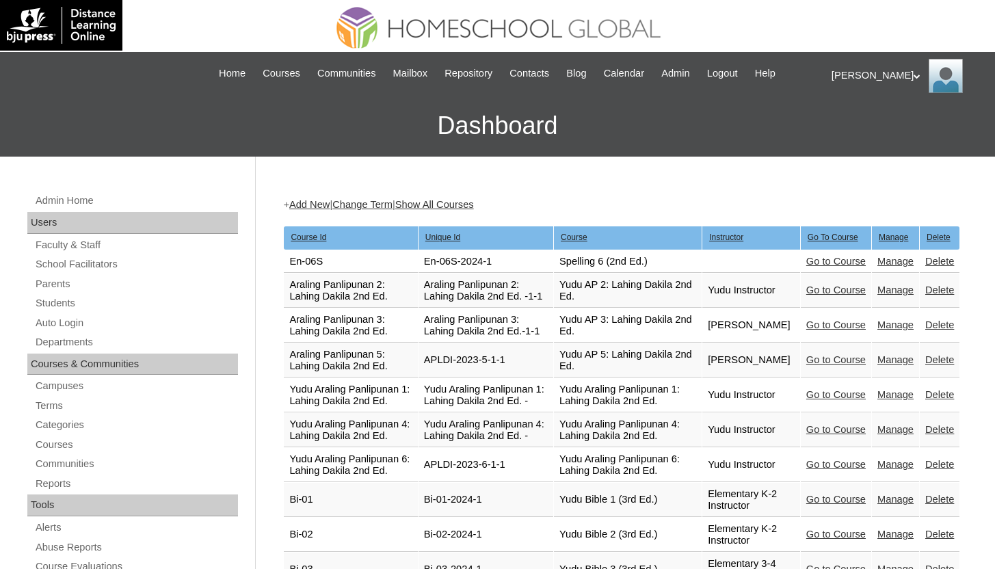
click at [879, 262] on link "Manage" at bounding box center [895, 261] width 36 height 11
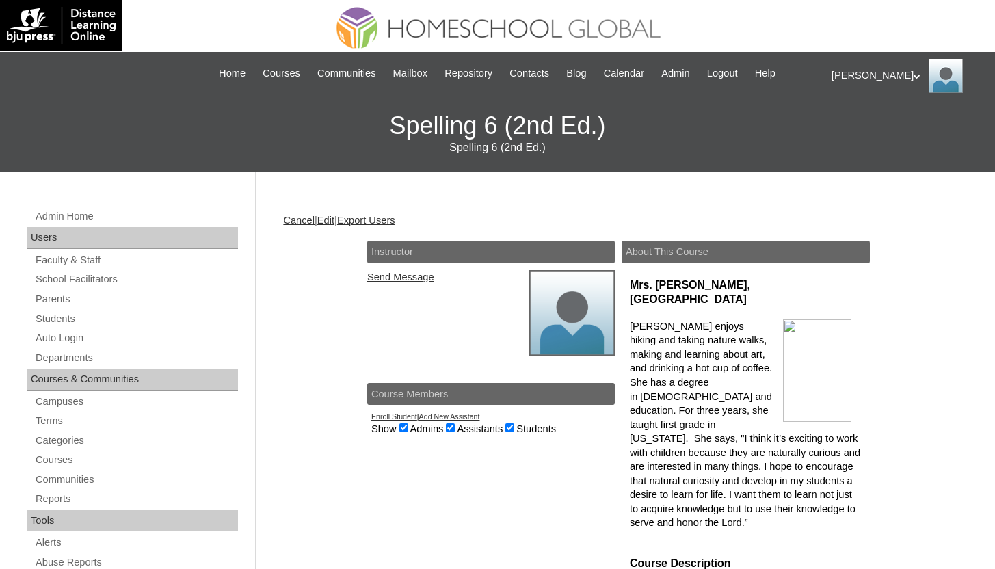
scroll to position [89, 0]
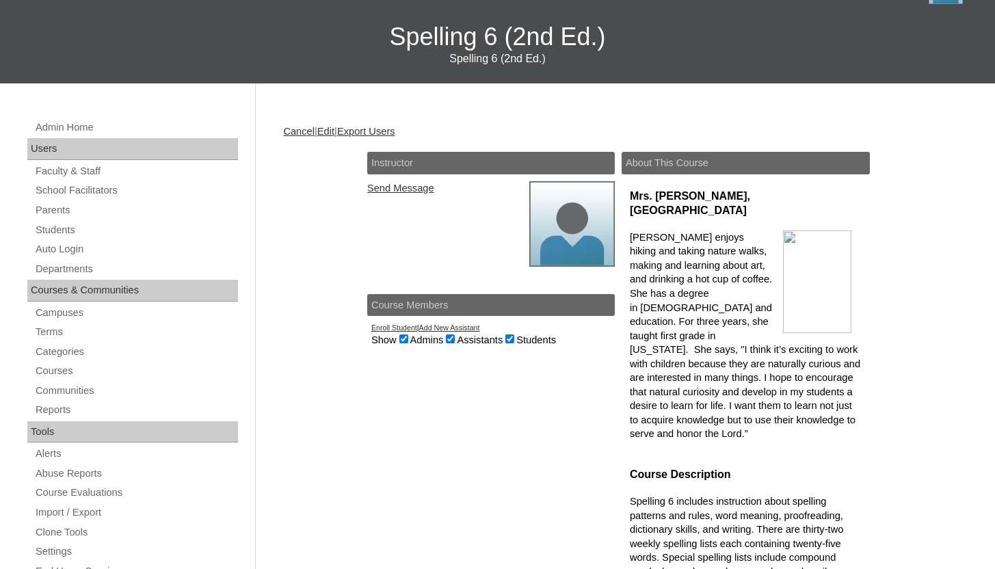
click at [331, 135] on link "Edit" at bounding box center [325, 131] width 17 height 11
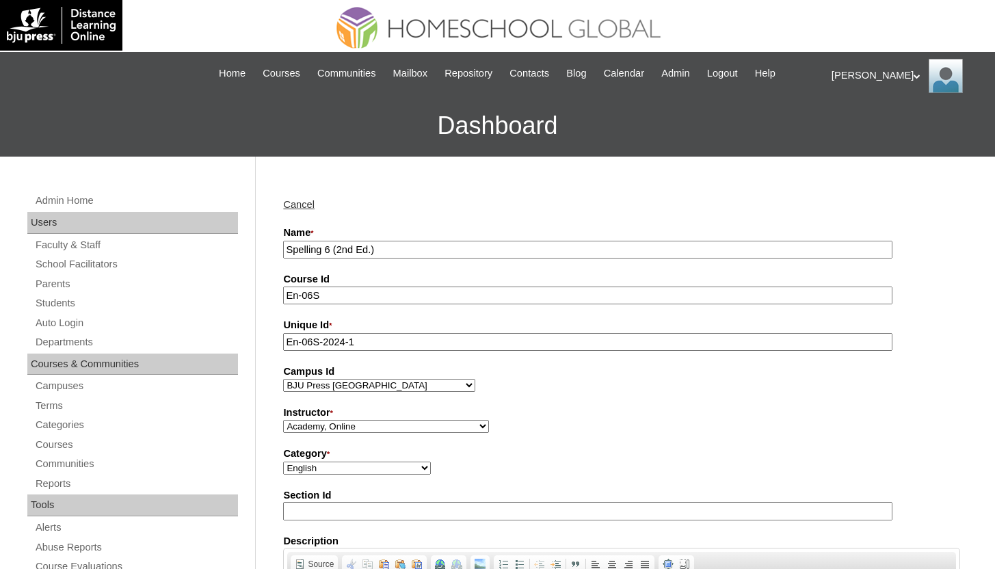
click at [284, 245] on input "Spelling 6 (2nd Ed.)" at bounding box center [587, 250] width 609 height 18
type input "Yudu Spelling 6 (2nd Ed.)"
click at [325, 426] on select "Academy, Online Admin, Learning Plus ADMIN 6, DLO Beltran, Anna Charlene, VCISA…" at bounding box center [386, 426] width 206 height 13
select select "41711"
click at [283, 420] on select "Academy, Online Admin, Learning Plus ADMIN 6, DLO Beltran, Anna Charlene, VCISA…" at bounding box center [386, 426] width 206 height 13
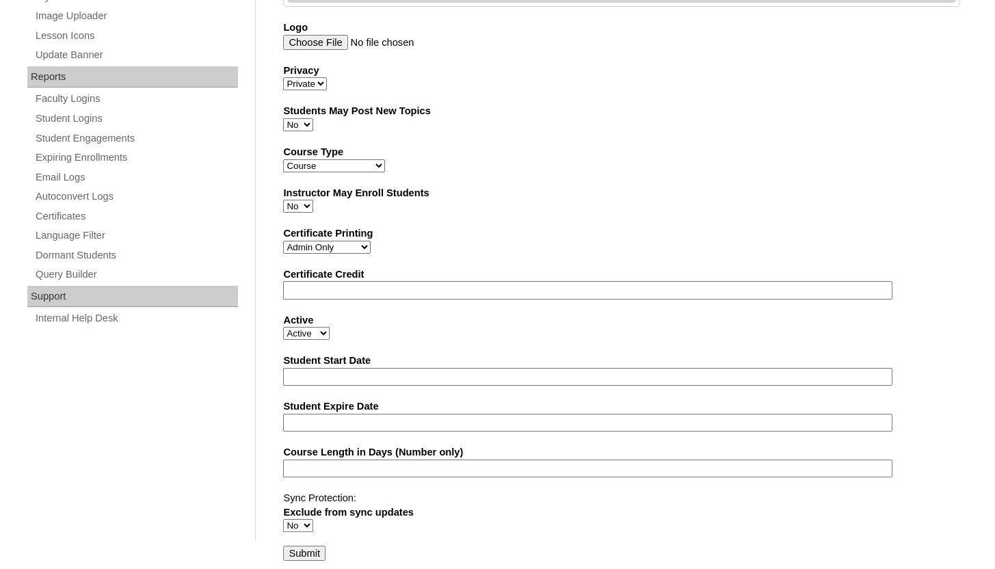
scroll to position [759, 0]
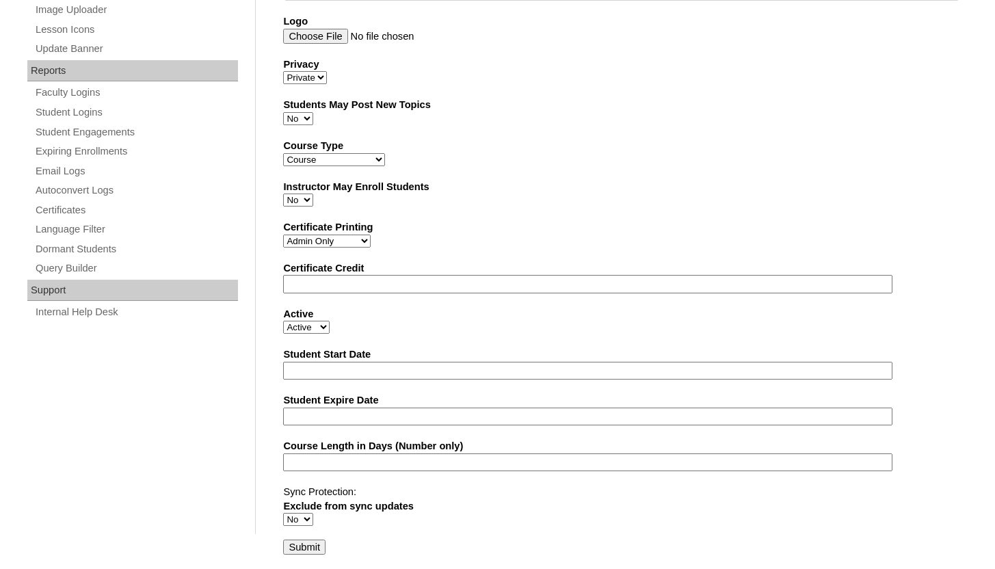
click at [312, 552] on input "Submit" at bounding box center [304, 546] width 42 height 15
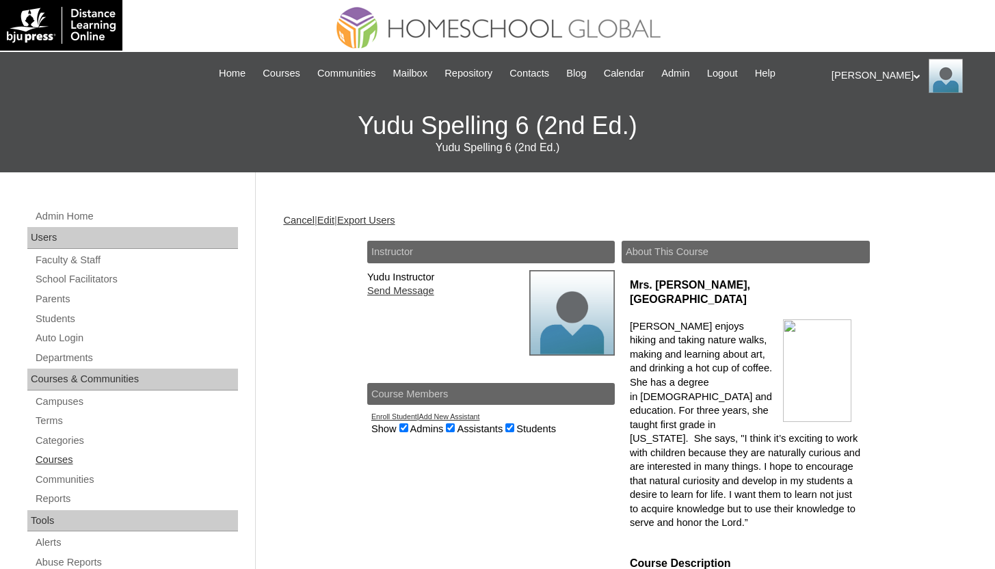
click at [50, 461] on link "Courses" at bounding box center [136, 459] width 204 height 17
